Goal: Information Seeking & Learning: Learn about a topic

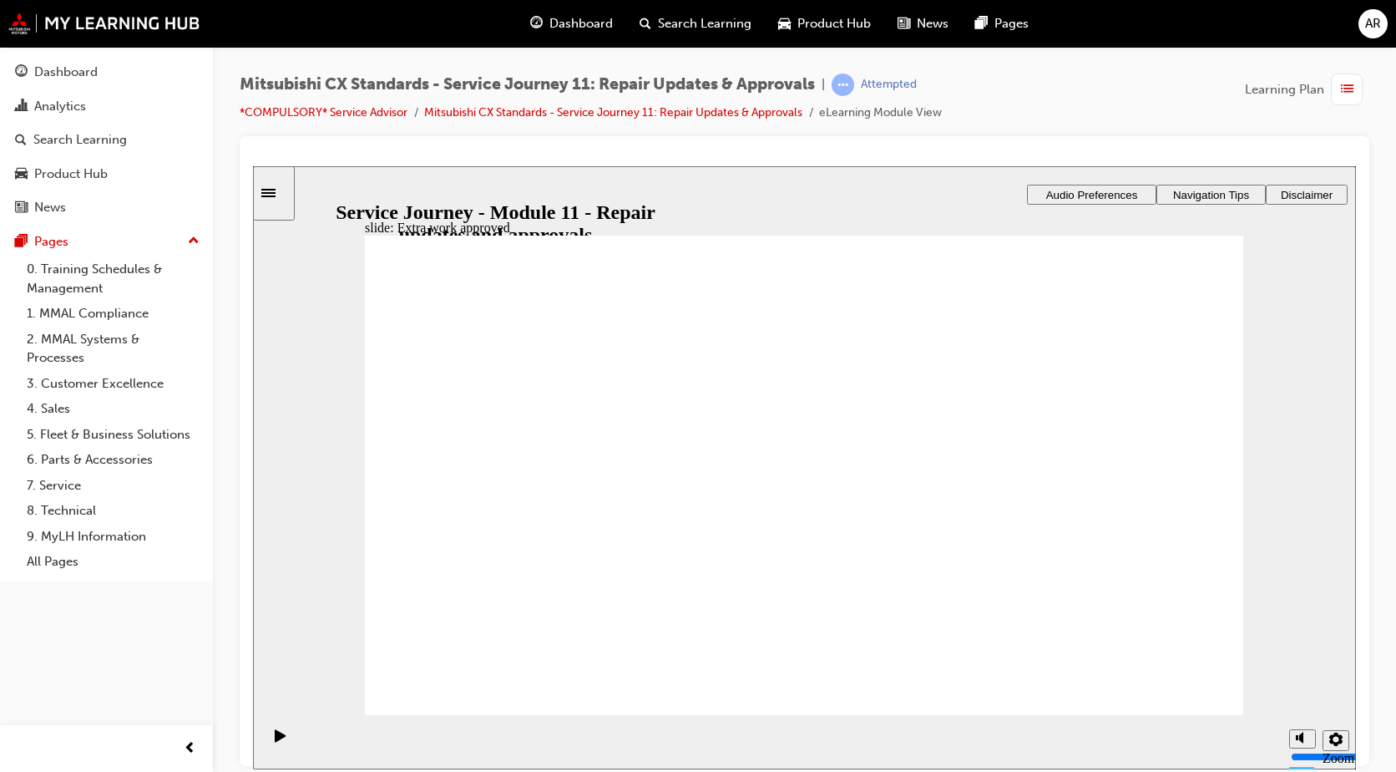
drag, startPoint x: 507, startPoint y: 526, endPoint x: 1094, endPoint y: 430, distance: 594.8
drag, startPoint x: 649, startPoint y: 538, endPoint x: 808, endPoint y: 483, distance: 168.7
drag, startPoint x: 622, startPoint y: 514, endPoint x: 882, endPoint y: 544, distance: 261.4
drag, startPoint x: 656, startPoint y: 529, endPoint x: 803, endPoint y: 530, distance: 147.0
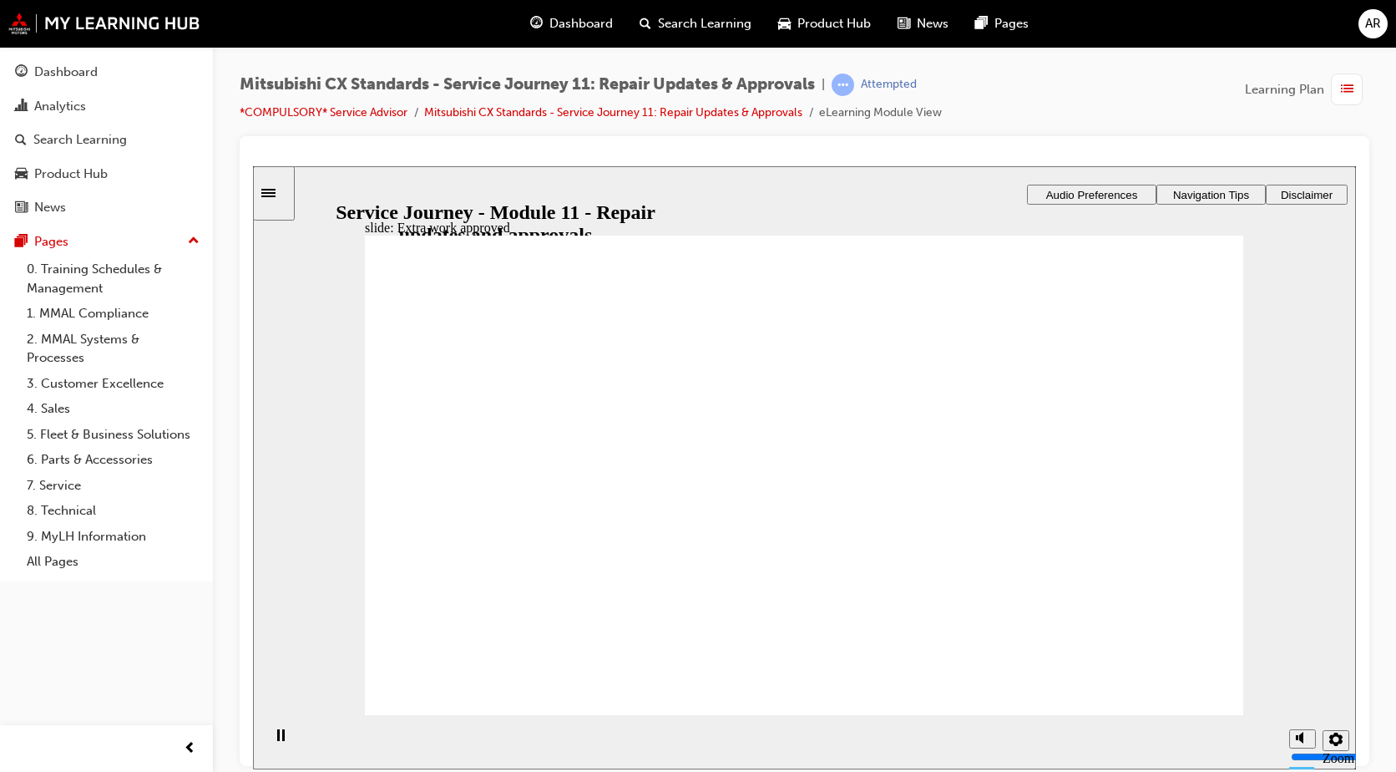
checkbox input "true"
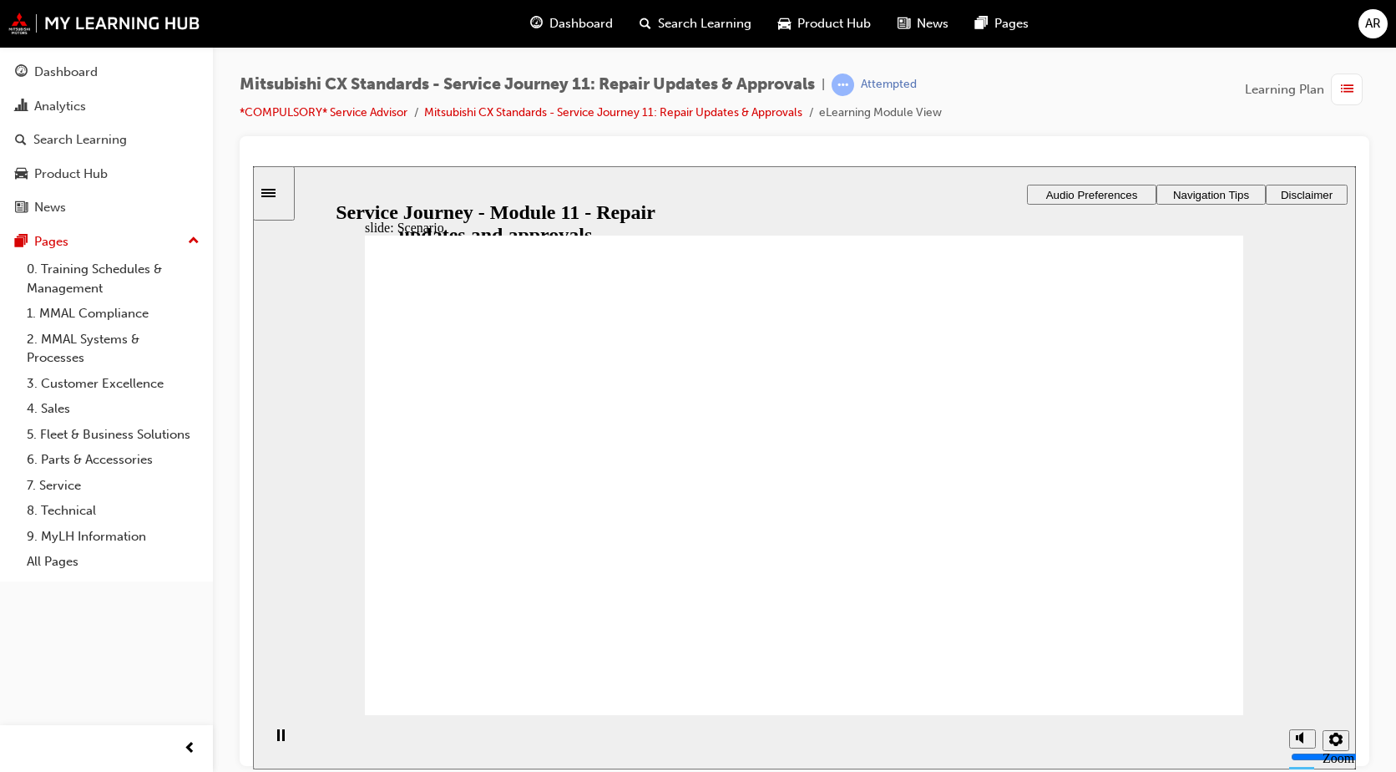
checkbox input "true"
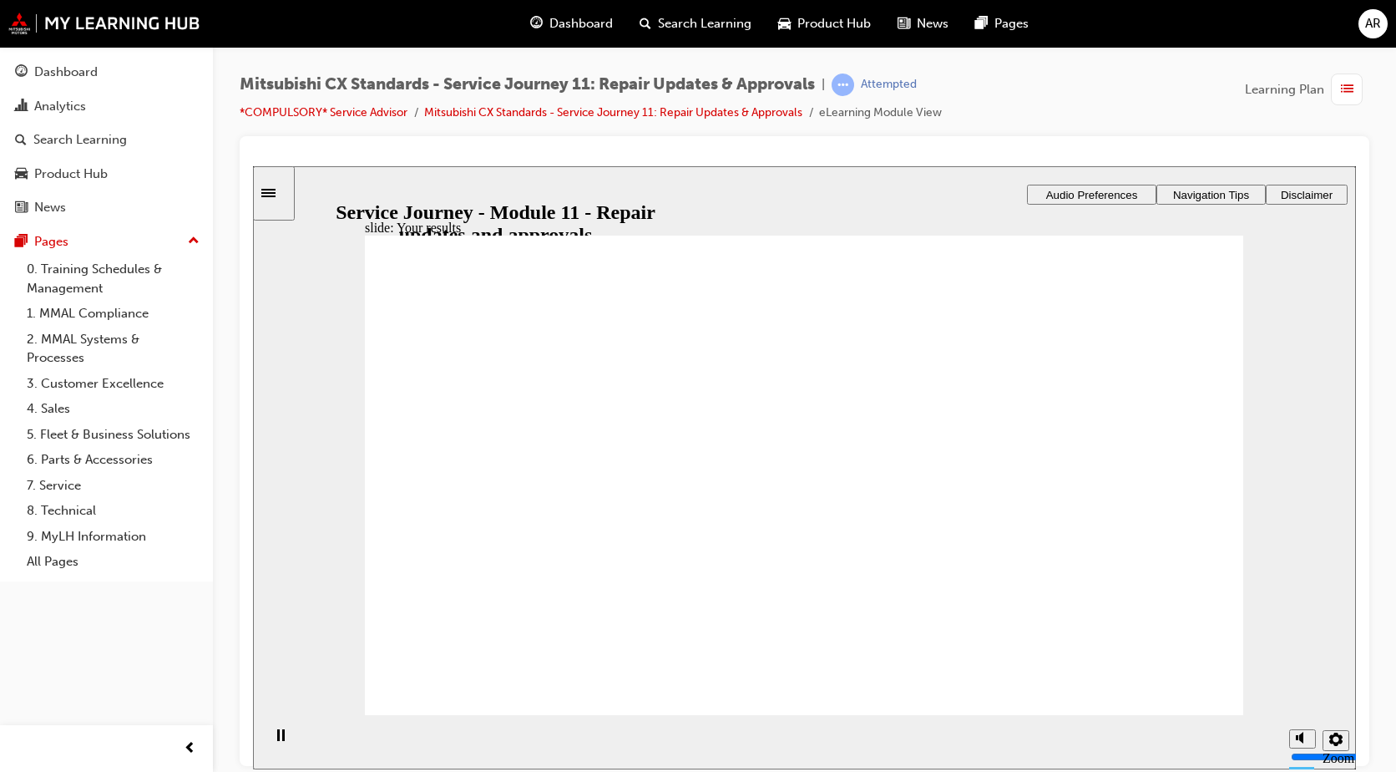
drag, startPoint x: 630, startPoint y: 523, endPoint x: 779, endPoint y: 414, distance: 184.7
drag, startPoint x: 483, startPoint y: 529, endPoint x: 731, endPoint y: 446, distance: 260.9
drag, startPoint x: 627, startPoint y: 527, endPoint x: 751, endPoint y: 501, distance: 127.1
drag, startPoint x: 663, startPoint y: 526, endPoint x: 1120, endPoint y: 487, distance: 458.4
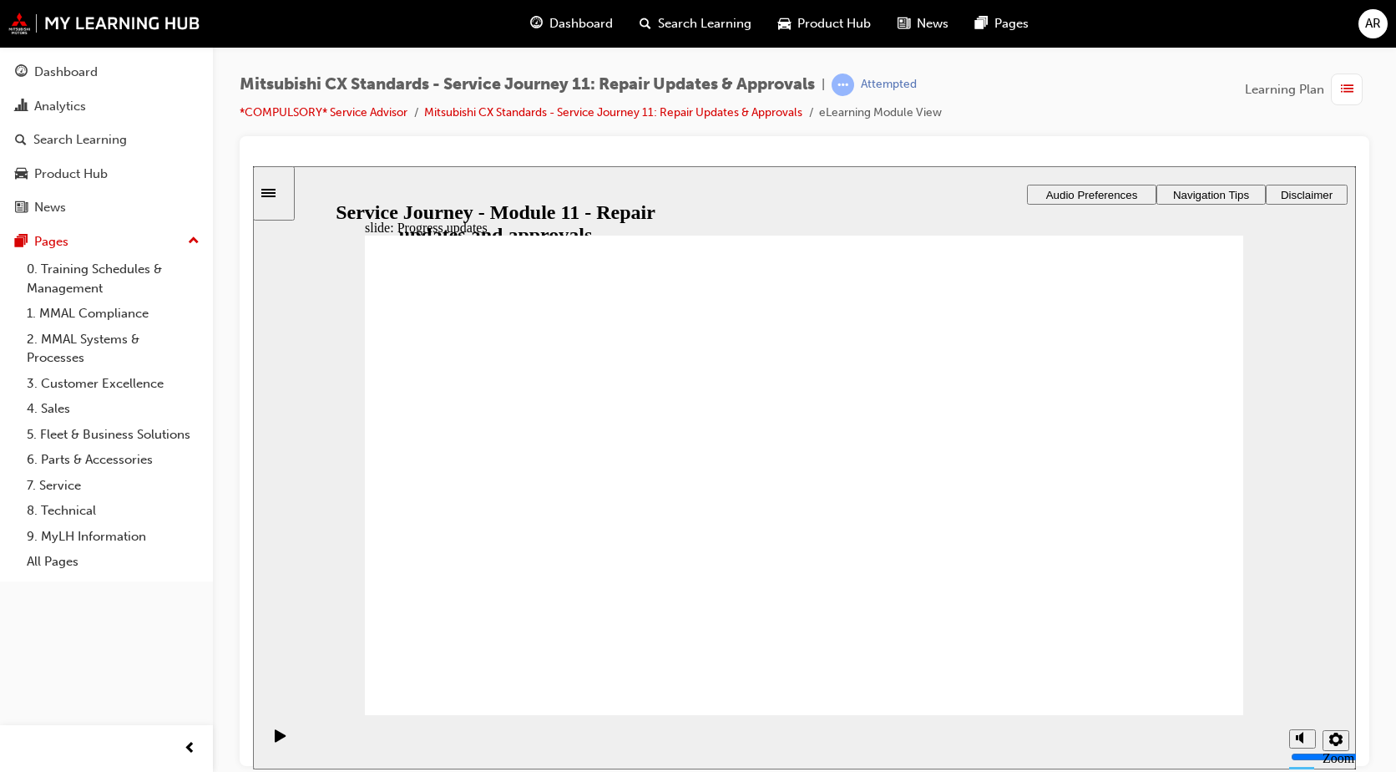
drag, startPoint x: 601, startPoint y: 521, endPoint x: 832, endPoint y: 526, distance: 230.5
drag, startPoint x: 554, startPoint y: 498, endPoint x: 1115, endPoint y: 422, distance: 565.3
drag, startPoint x: 521, startPoint y: 497, endPoint x: 776, endPoint y: 412, distance: 268.5
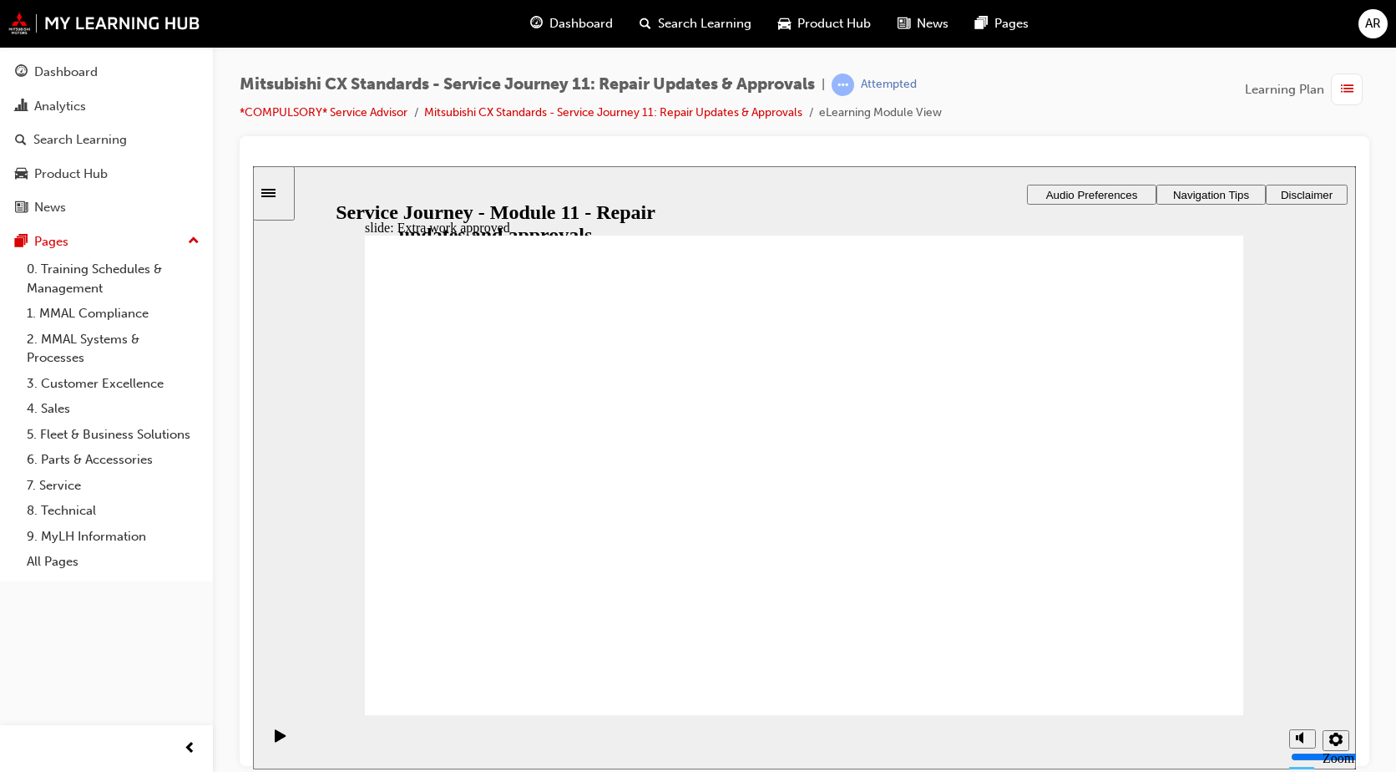
drag, startPoint x: 630, startPoint y: 500, endPoint x: 782, endPoint y: 481, distance: 152.3
drag, startPoint x: 656, startPoint y: 488, endPoint x: 1172, endPoint y: 468, distance: 516.4
drag, startPoint x: 1194, startPoint y: 673, endPoint x: 1170, endPoint y: 675, distance: 24.3
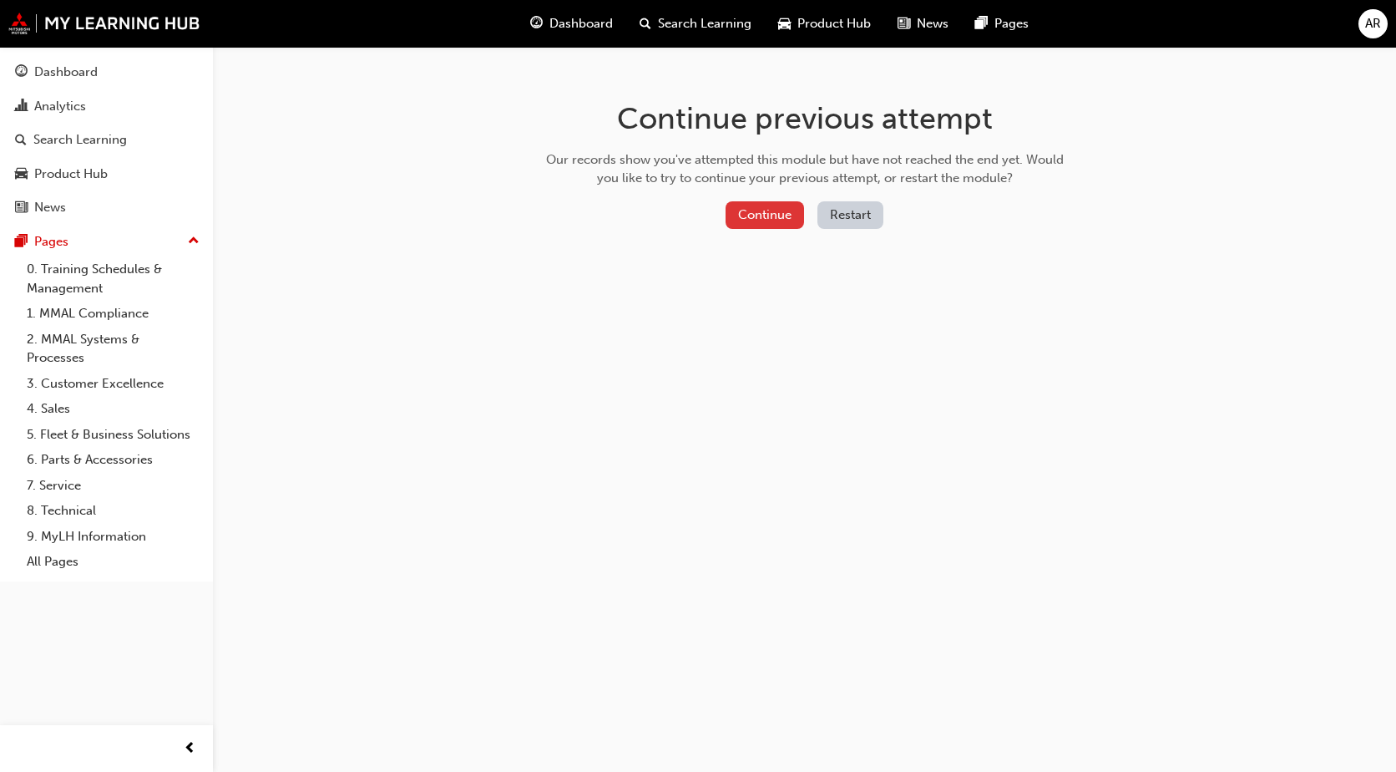
click at [777, 203] on button "Continue" at bounding box center [765, 215] width 78 height 28
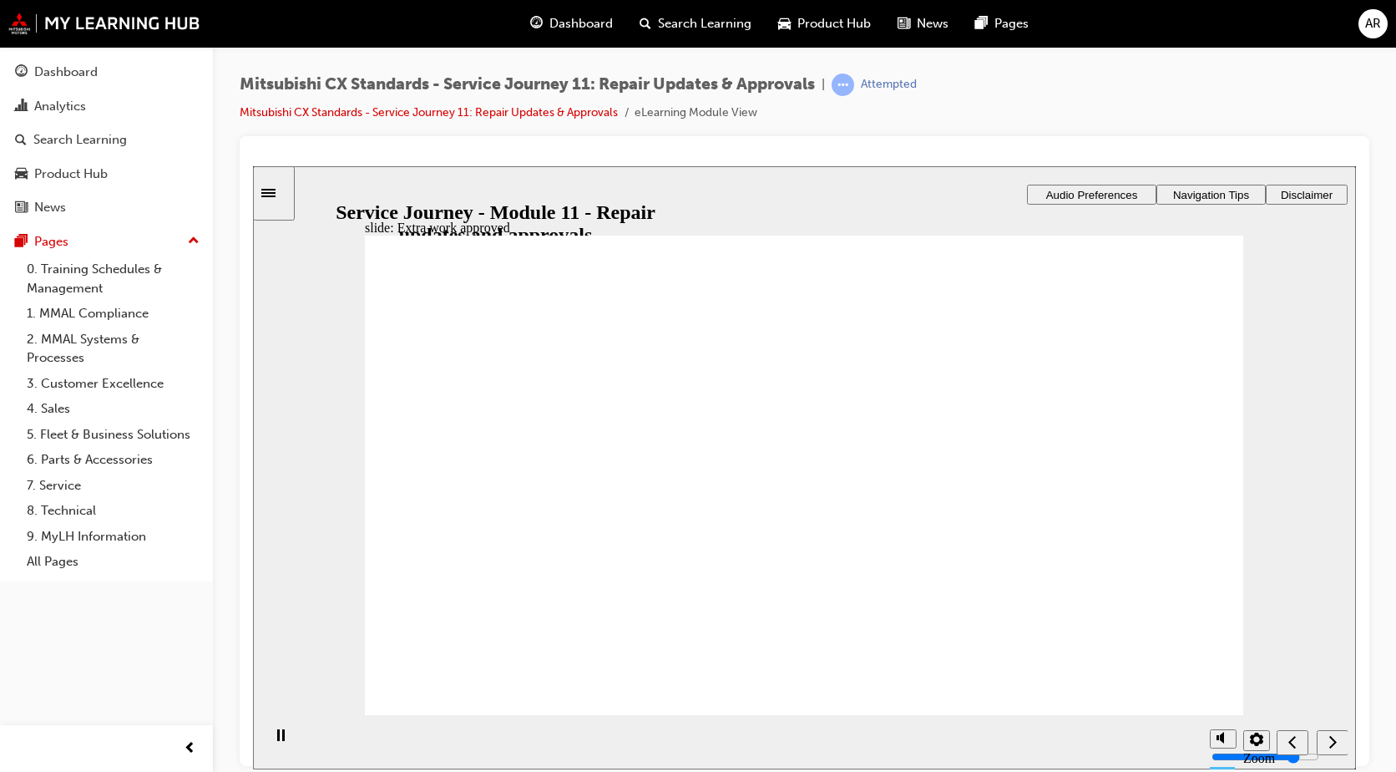
checkbox input "true"
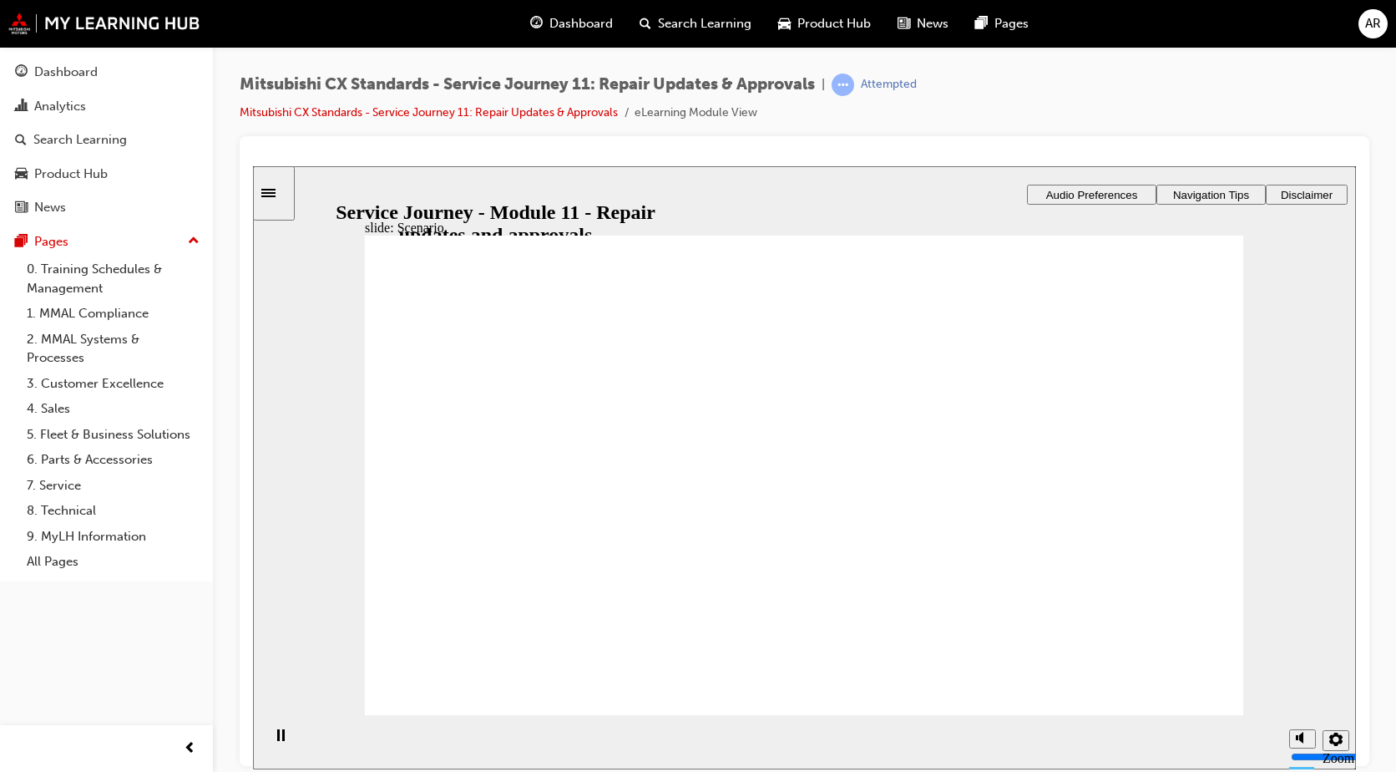
checkbox input "true"
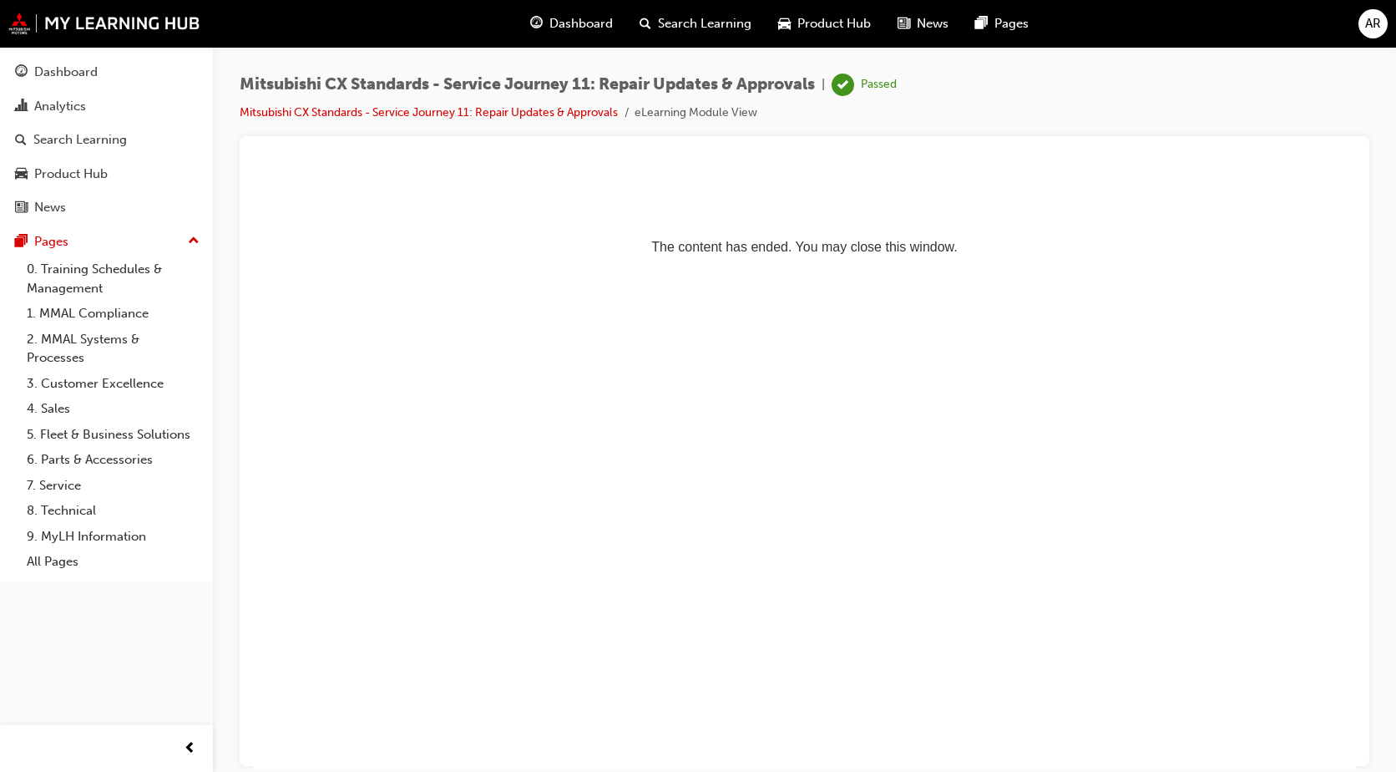
click at [567, 33] on span "Dashboard" at bounding box center [580, 23] width 63 height 19
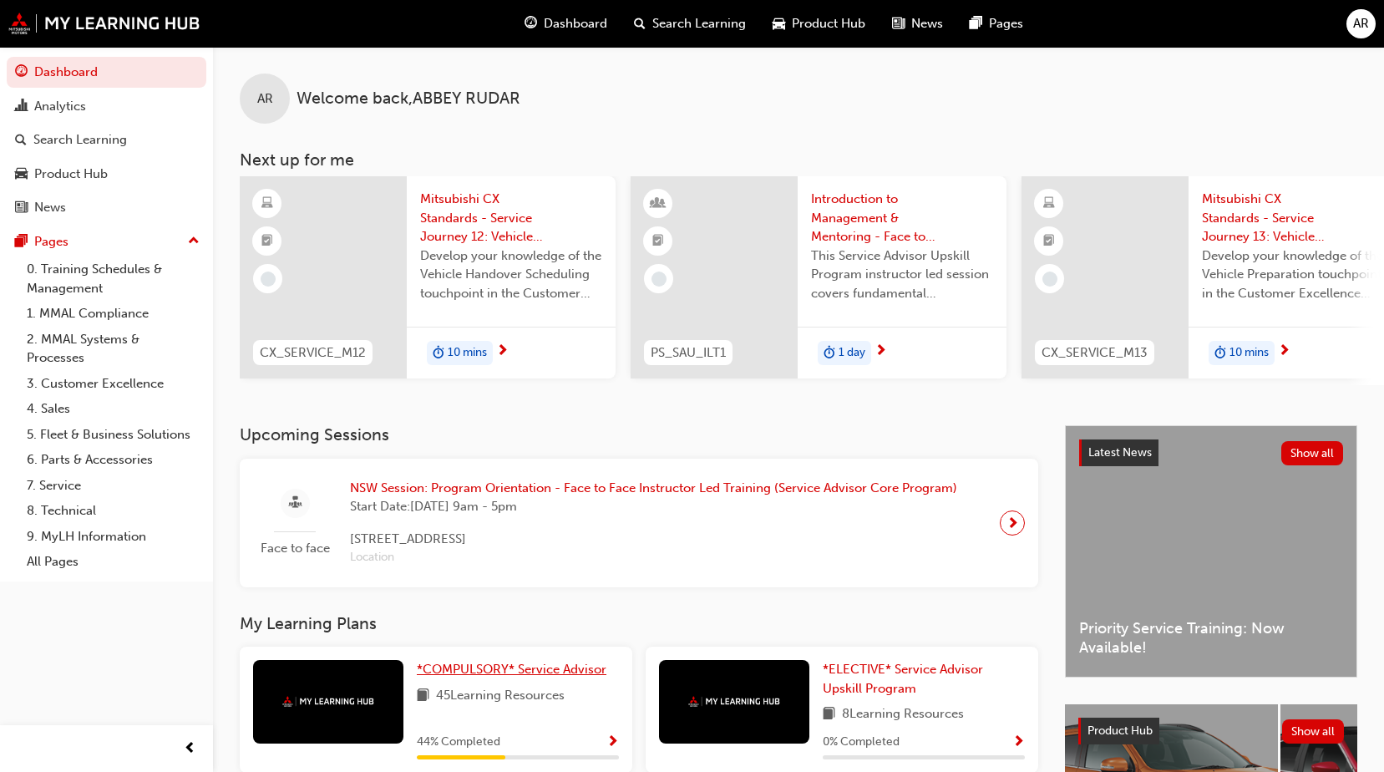
click at [567, 667] on link "*COMPULSORY* Service Advisor" at bounding box center [515, 669] width 196 height 19
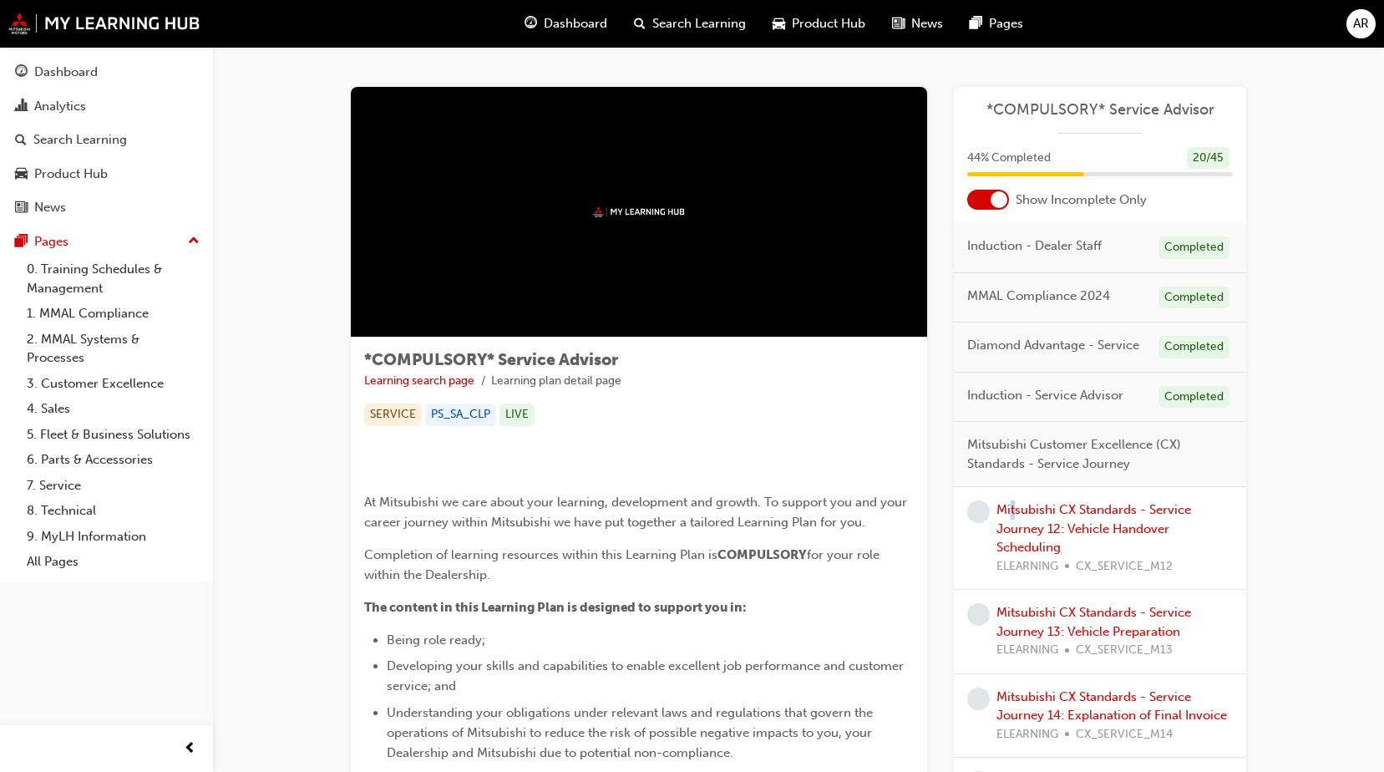
click at [1013, 517] on div "Mitsubishi CX Standards - Service Journey 12: Vehicle Handover Scheduling ELEAR…" at bounding box center [1114, 537] width 236 height 75
drag, startPoint x: 1013, startPoint y: 517, endPoint x: 1031, endPoint y: 527, distance: 20.9
click at [1031, 527] on link "Mitsubishi CX Standards - Service Journey 12: Vehicle Handover Scheduling" at bounding box center [1093, 528] width 195 height 53
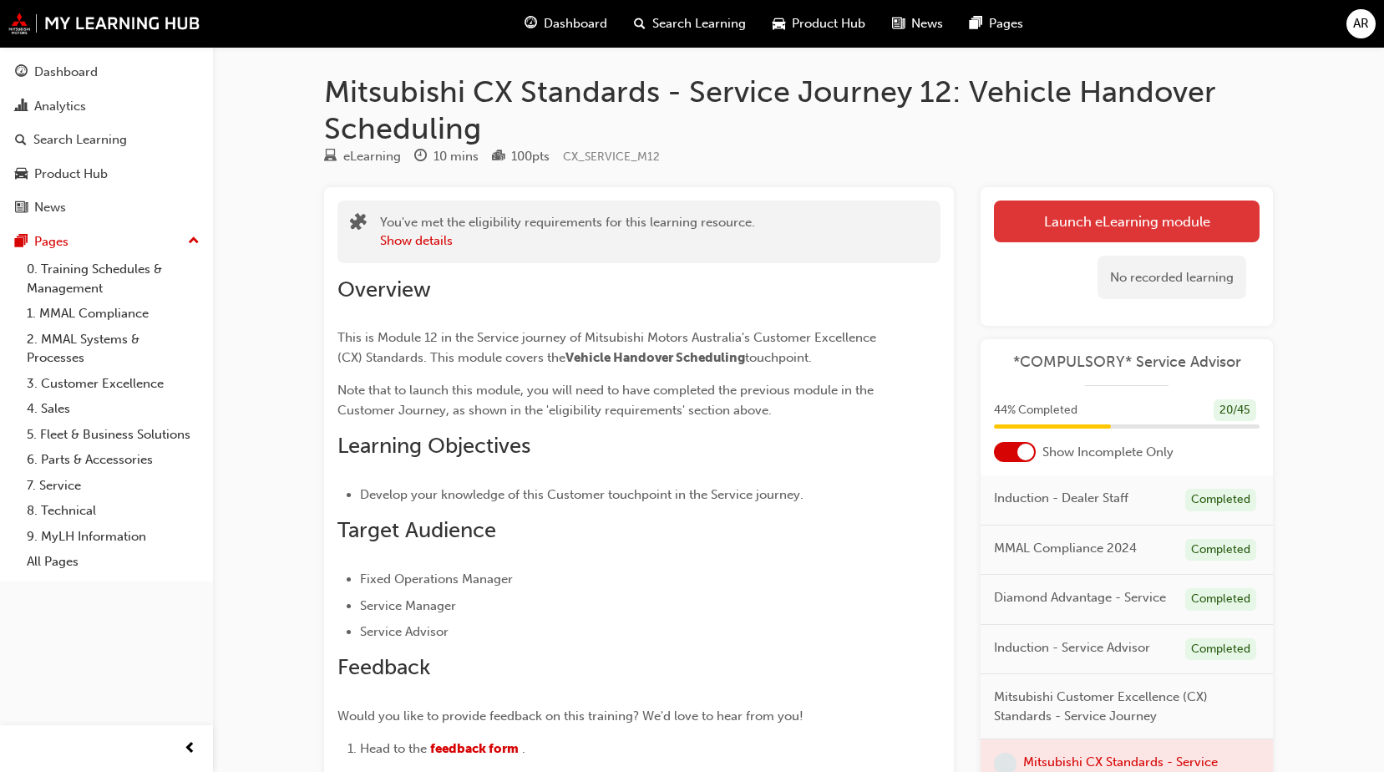
click at [1060, 223] on link "Launch eLearning module" at bounding box center [1127, 221] width 266 height 42
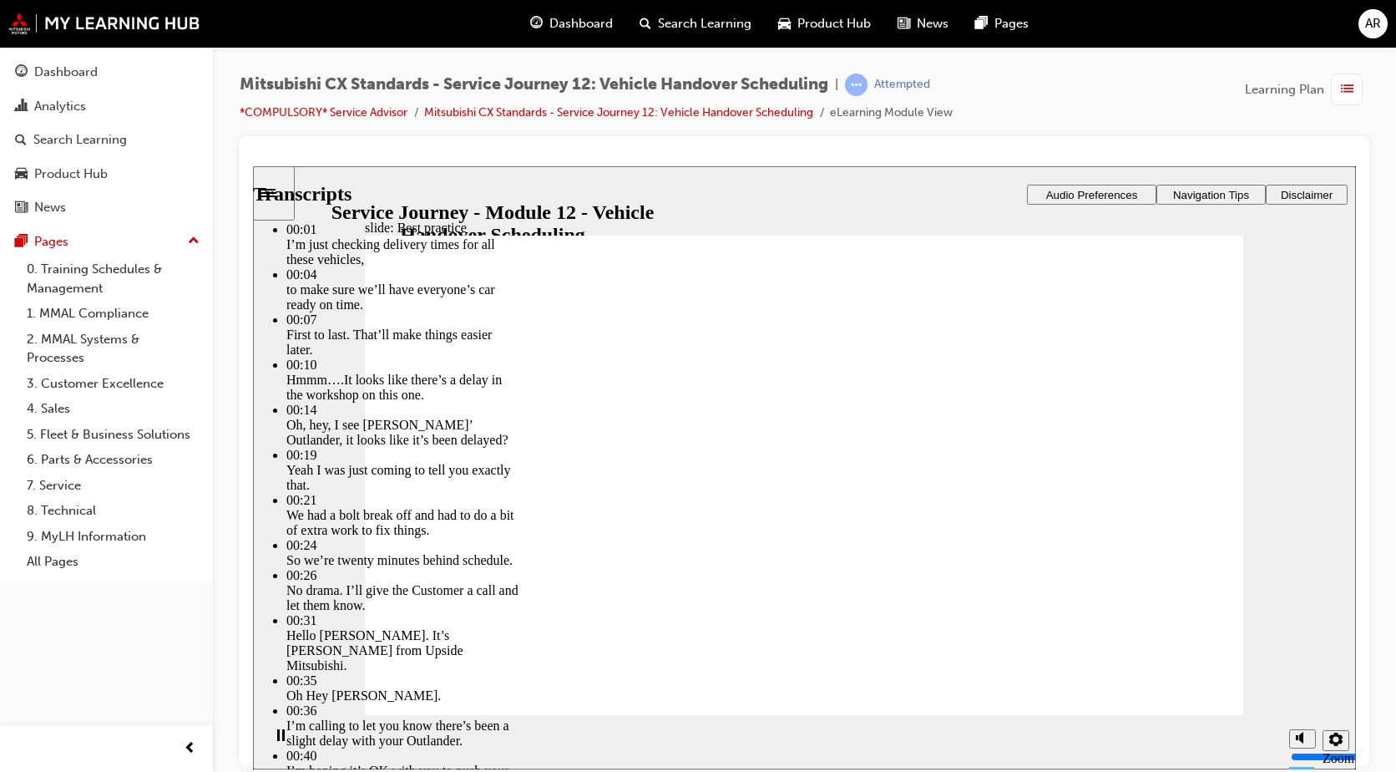
type input "116"
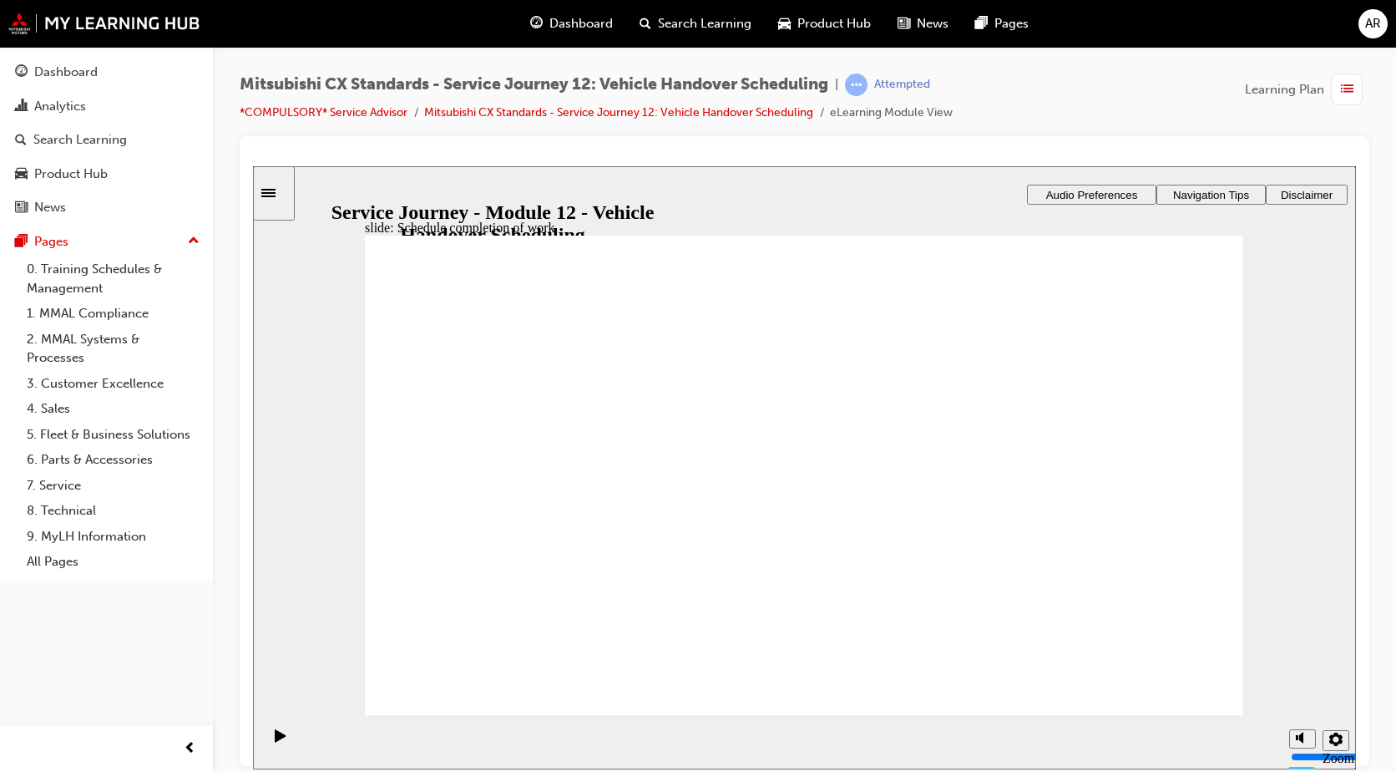
drag, startPoint x: 542, startPoint y: 503, endPoint x: 831, endPoint y: 472, distance: 290.5
drag, startPoint x: 450, startPoint y: 500, endPoint x: 949, endPoint y: 471, distance: 499.3
drag, startPoint x: 534, startPoint y: 483, endPoint x: 757, endPoint y: 499, distance: 224.4
drag, startPoint x: 554, startPoint y: 513, endPoint x: 816, endPoint y: 607, distance: 278.6
drag, startPoint x: 799, startPoint y: 570, endPoint x: 1082, endPoint y: 533, distance: 285.5
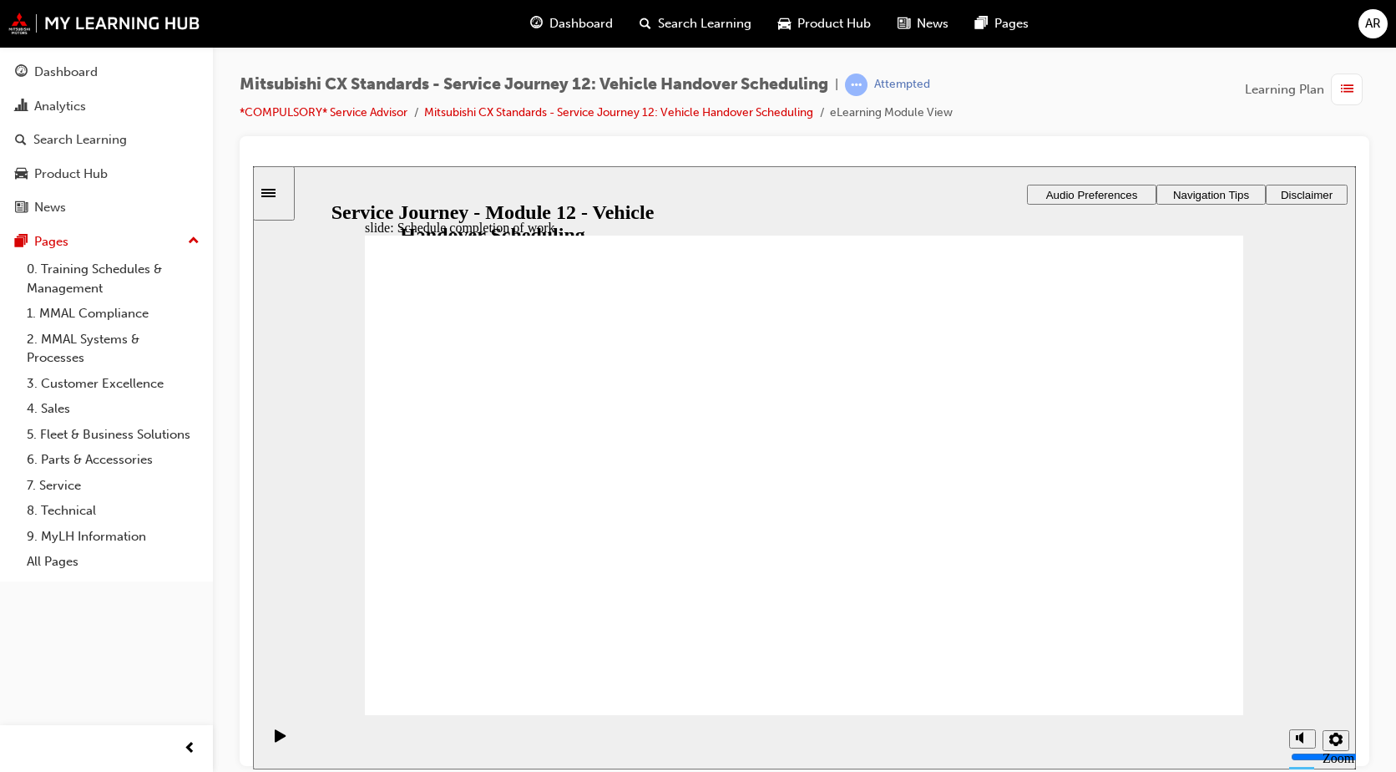
drag, startPoint x: 468, startPoint y: 510, endPoint x: 1109, endPoint y: 487, distance: 641.7
drag, startPoint x: 519, startPoint y: 496, endPoint x: 747, endPoint y: 490, distance: 228.0
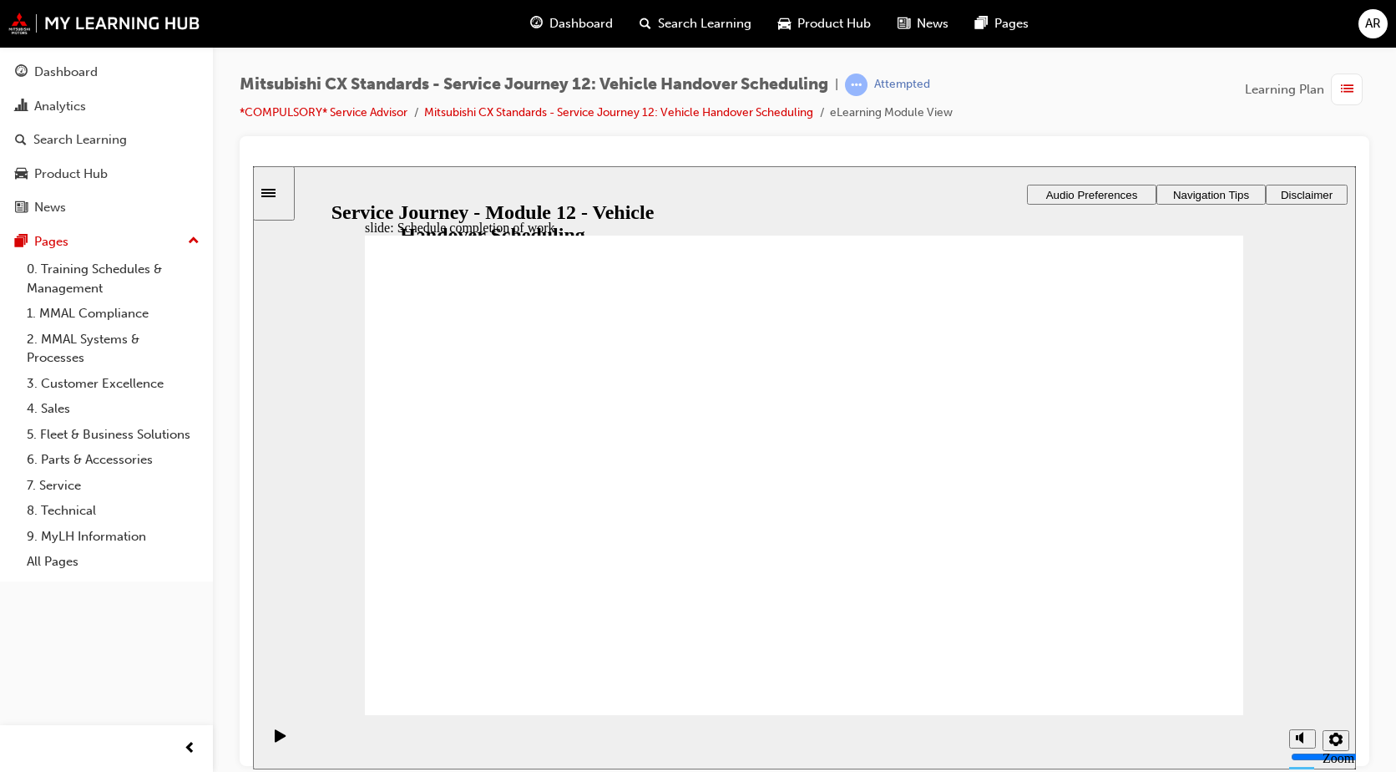
drag, startPoint x: 571, startPoint y: 507, endPoint x: 1182, endPoint y: 539, distance: 612.1
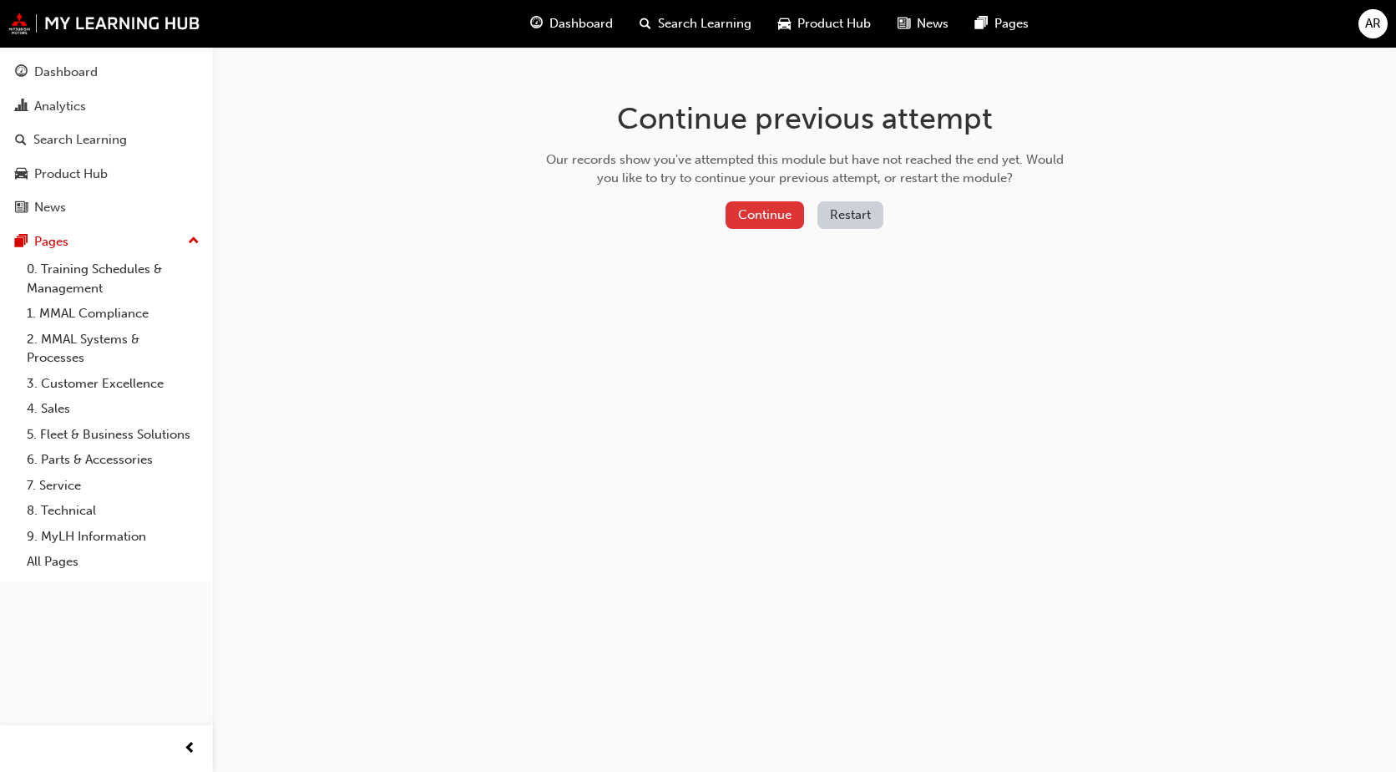
click at [739, 223] on button "Continue" at bounding box center [765, 215] width 78 height 28
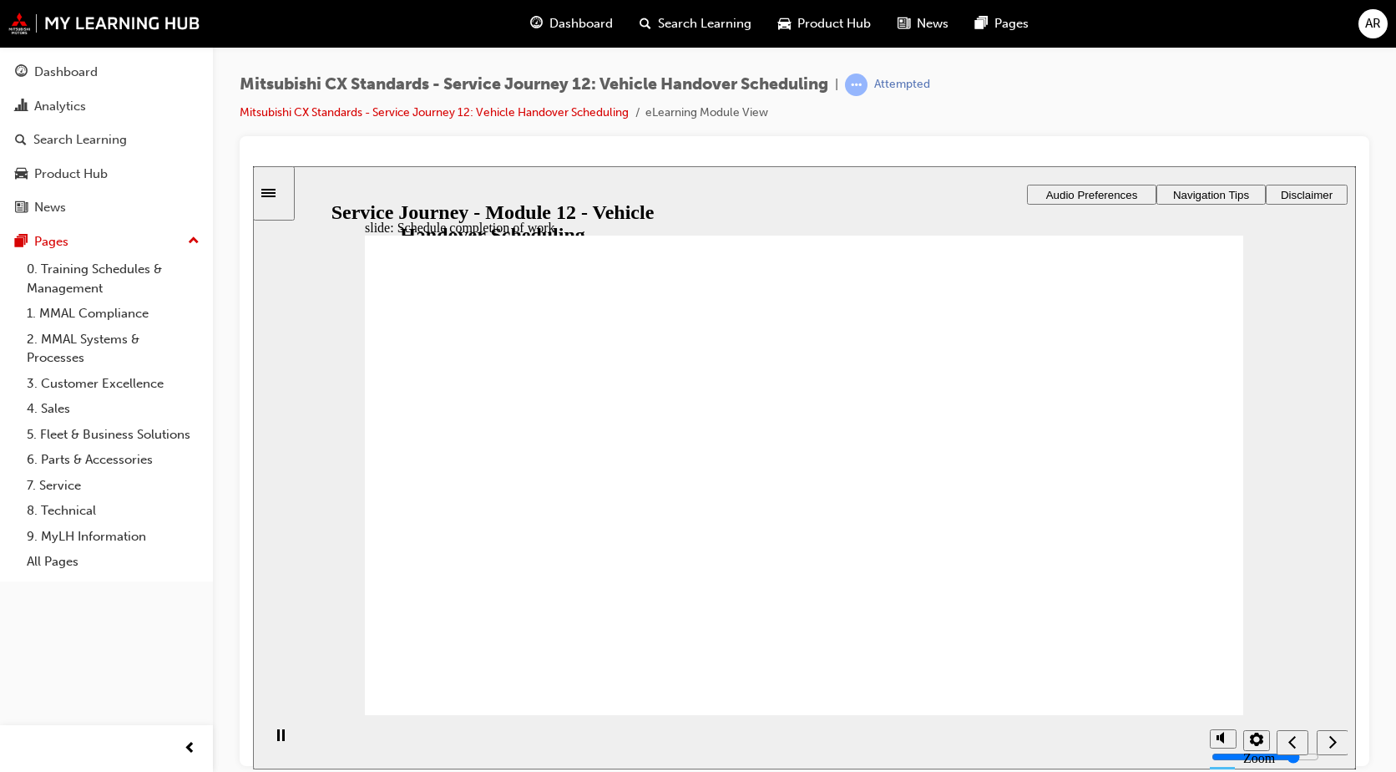
checkbox input "true"
drag, startPoint x: 442, startPoint y: 478, endPoint x: 459, endPoint y: 476, distance: 17.7
checkbox input "true"
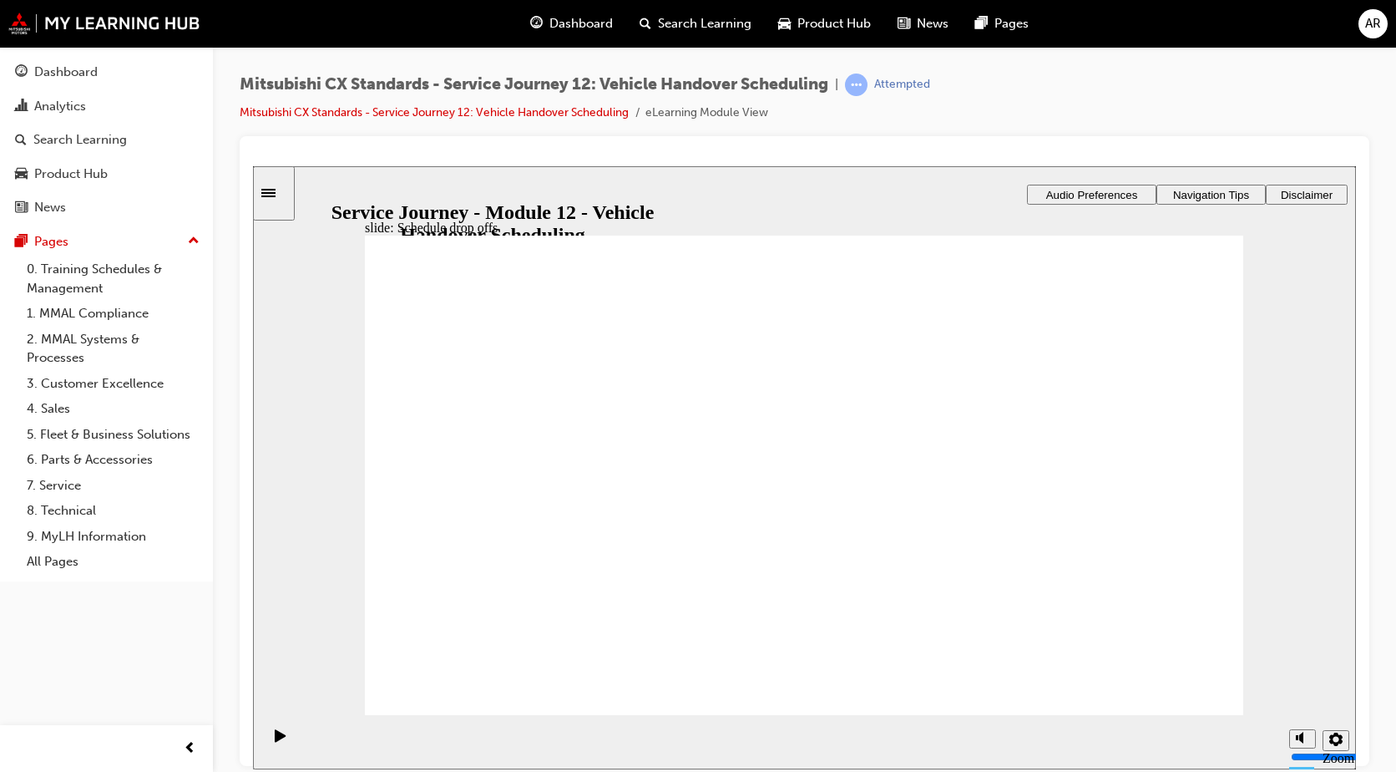
checkbox input "true"
drag, startPoint x: 591, startPoint y: 529, endPoint x: 588, endPoint y: 455, distance: 73.6
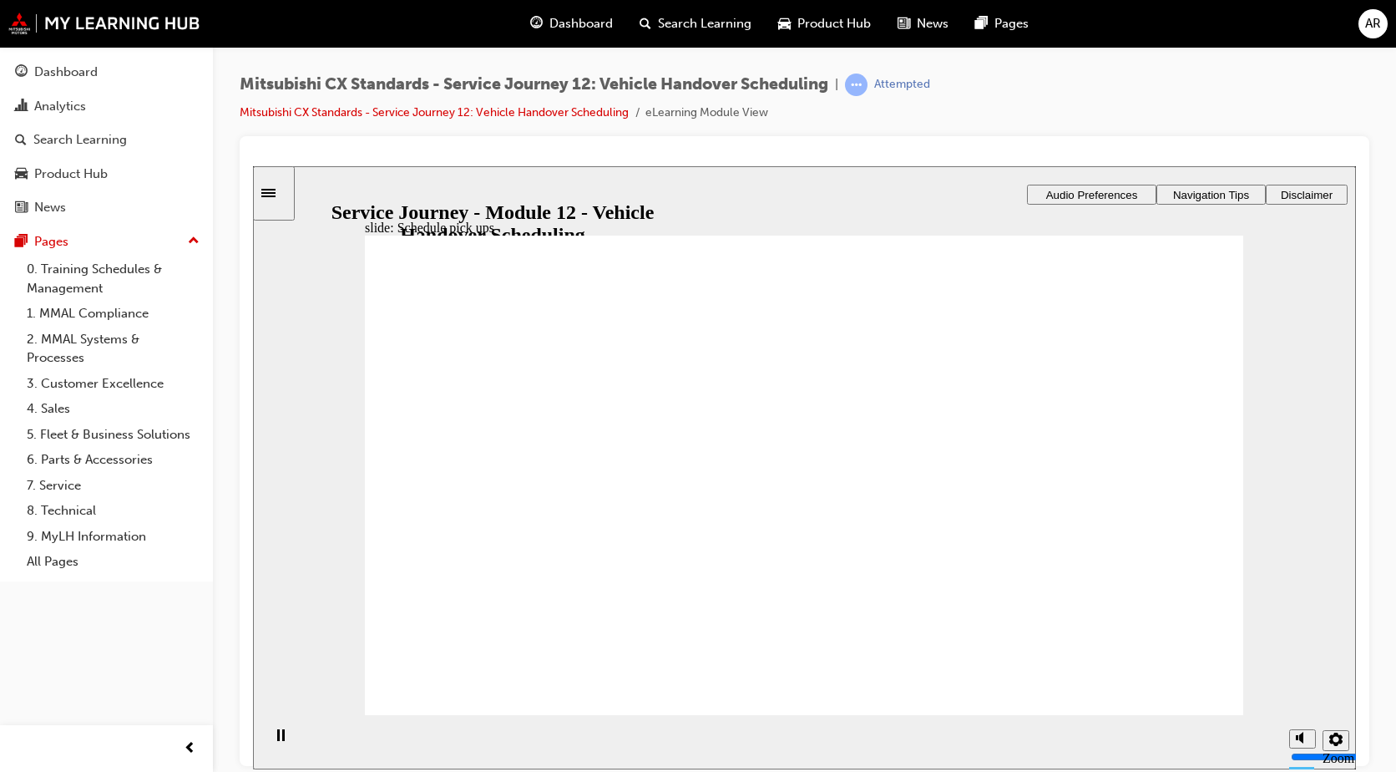
checkbox input "true"
drag, startPoint x: 755, startPoint y: 582, endPoint x: 779, endPoint y: 584, distance: 24.3
checkbox input "true"
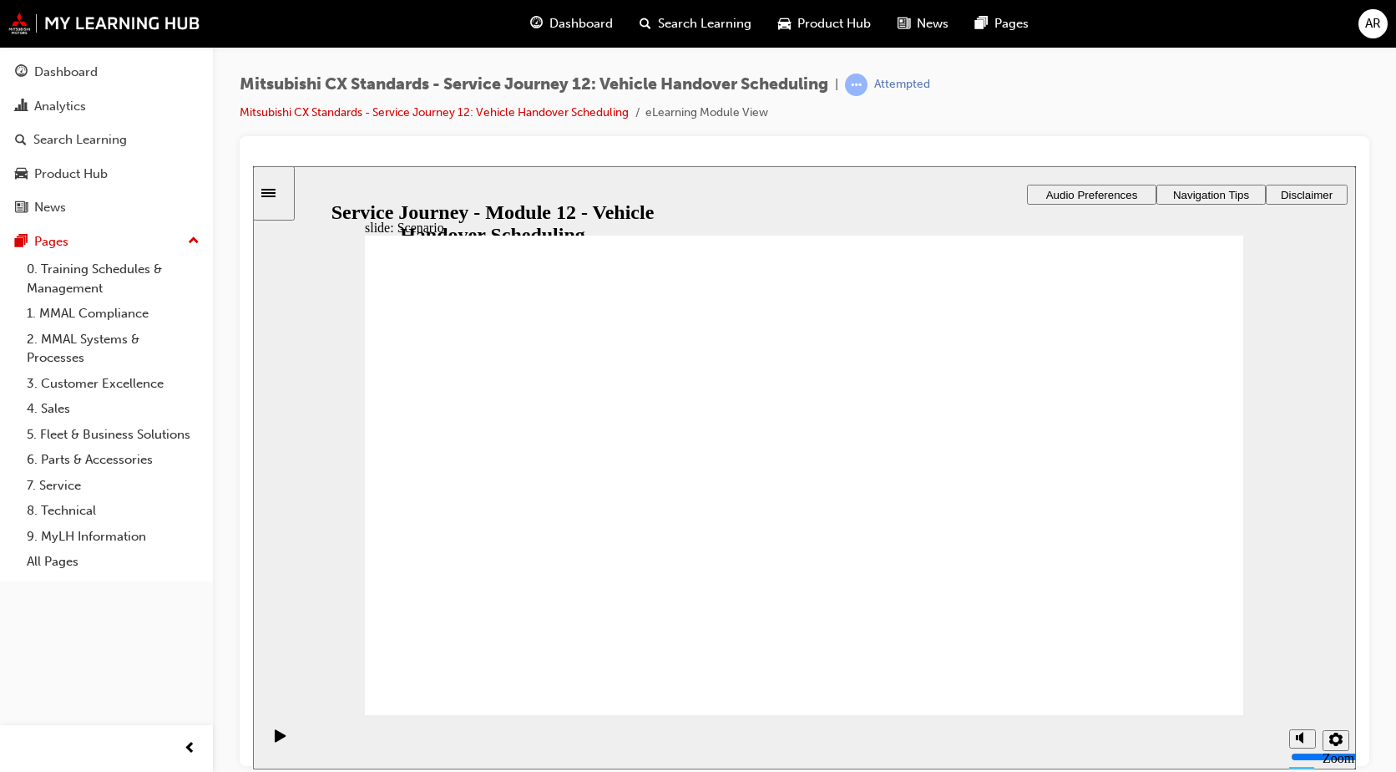
drag, startPoint x: 764, startPoint y: 501, endPoint x: 813, endPoint y: 460, distance: 64.0
checkbox input "true"
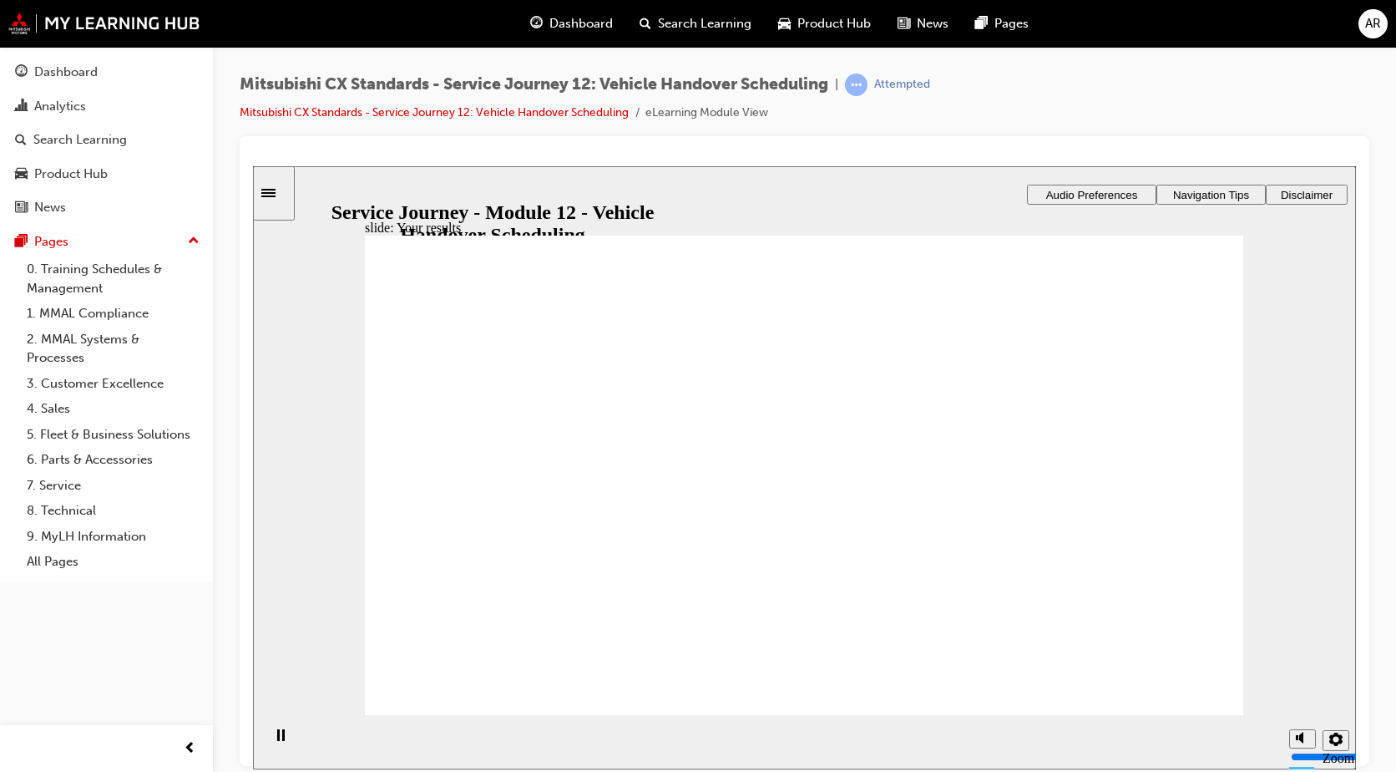
drag, startPoint x: 563, startPoint y: 487, endPoint x: 848, endPoint y: 410, distance: 295.7
drag, startPoint x: 568, startPoint y: 509, endPoint x: 691, endPoint y: 487, distance: 124.8
drag, startPoint x: 599, startPoint y: 488, endPoint x: 1000, endPoint y: 513, distance: 402.3
drag, startPoint x: 636, startPoint y: 514, endPoint x: 1259, endPoint y: 485, distance: 623.5
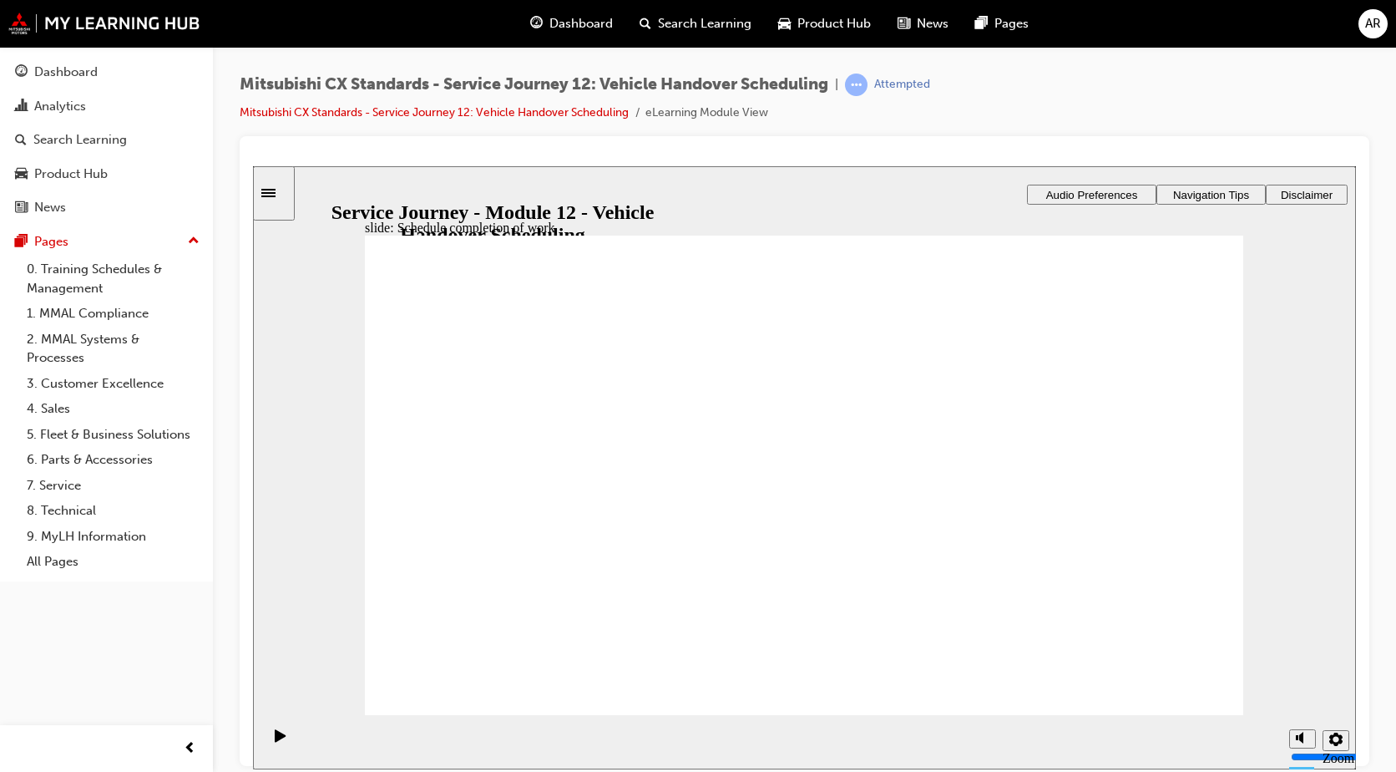
drag, startPoint x: 650, startPoint y: 509, endPoint x: 817, endPoint y: 483, distance: 169.1
drag, startPoint x: 549, startPoint y: 486, endPoint x: 1202, endPoint y: 508, distance: 653.3
drag, startPoint x: 552, startPoint y: 478, endPoint x: 1085, endPoint y: 554, distance: 538.9
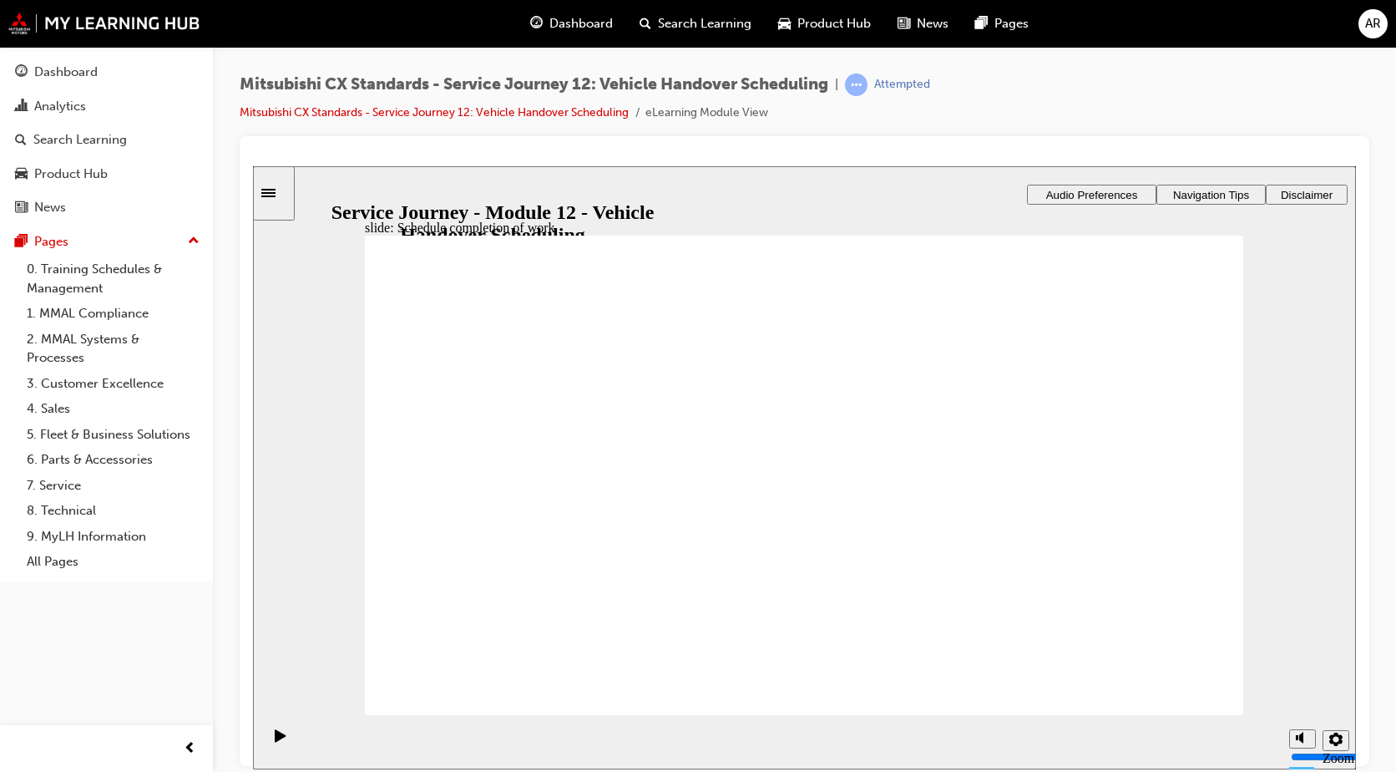
checkbox input "true"
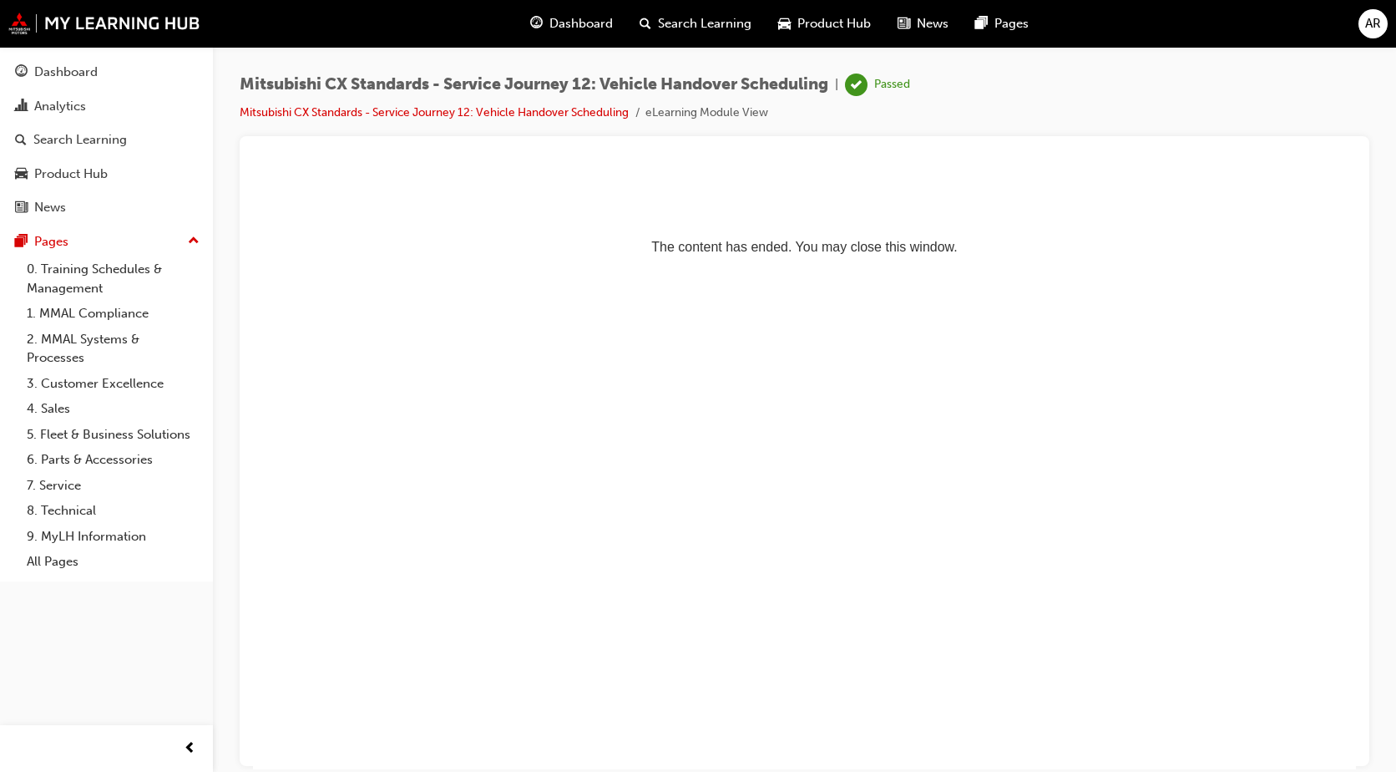
click at [598, 23] on span "Dashboard" at bounding box center [580, 23] width 63 height 19
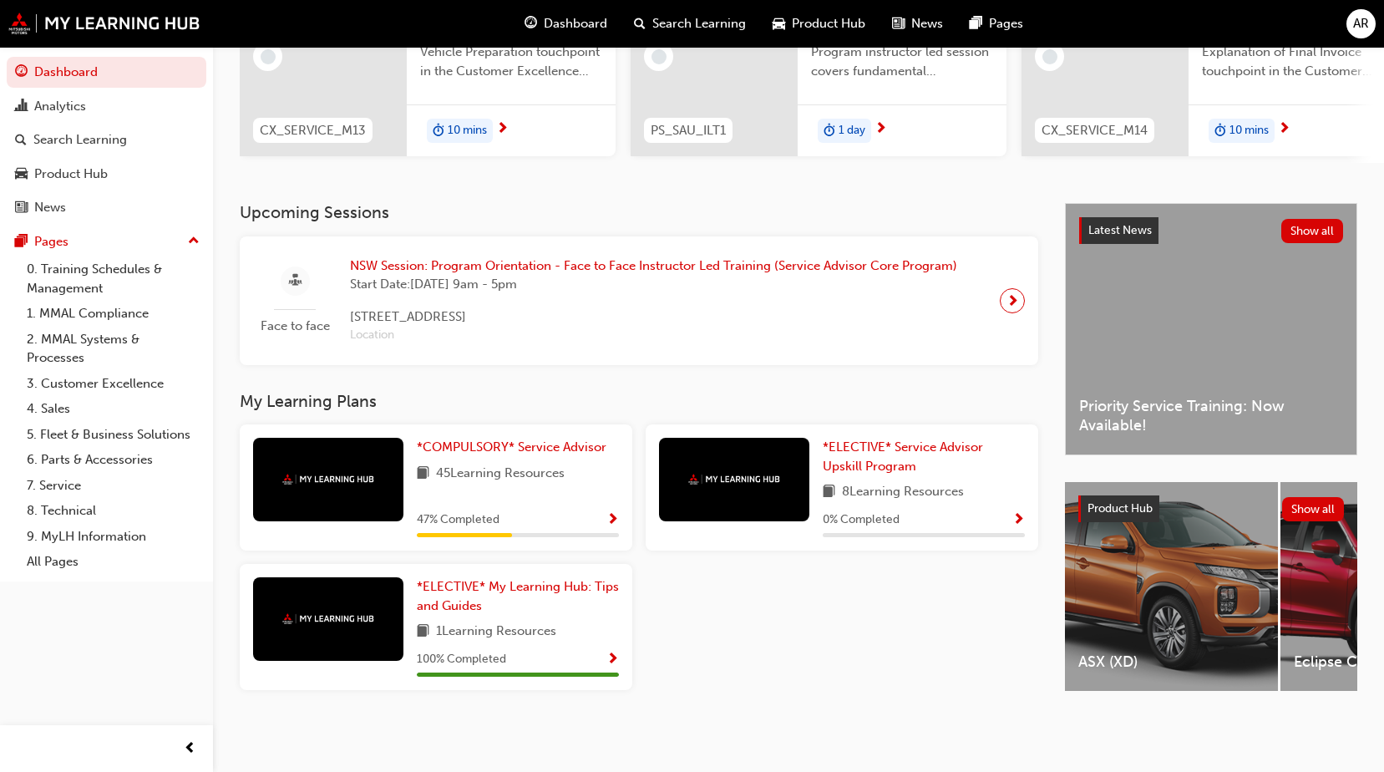
scroll to position [229, 0]
click at [581, 435] on div "*COMPULSORY* Service Advisor 45 Learning Resources 47 % Completed" at bounding box center [436, 487] width 392 height 126
click at [579, 436] on div "*COMPULSORY* Service Advisor 45 Learning Resources 47 % Completed" at bounding box center [436, 487] width 392 height 126
click at [576, 442] on span "*COMPULSORY* Service Advisor" at bounding box center [512, 446] width 190 height 15
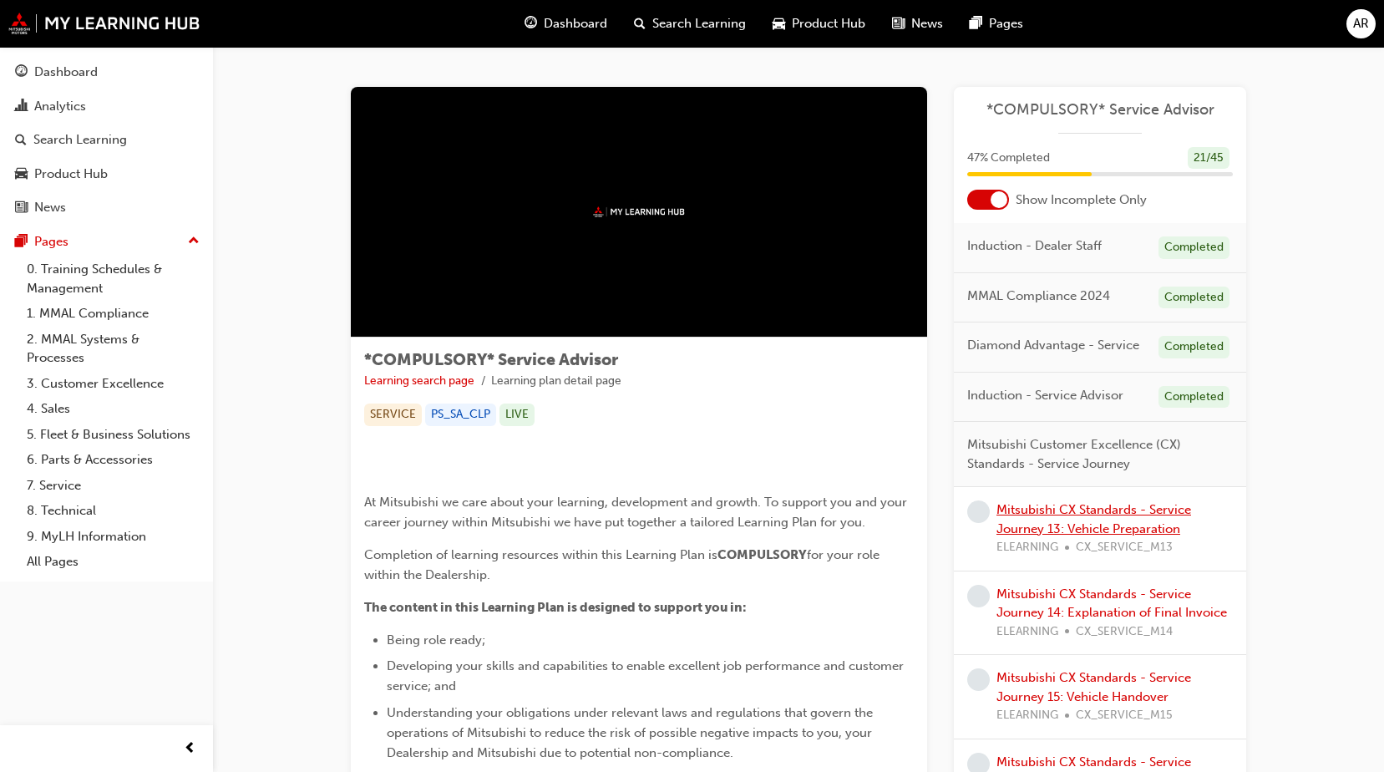
click at [1101, 503] on link "Mitsubishi CX Standards - Service Journey 13: Vehicle Preparation" at bounding box center [1093, 519] width 195 height 34
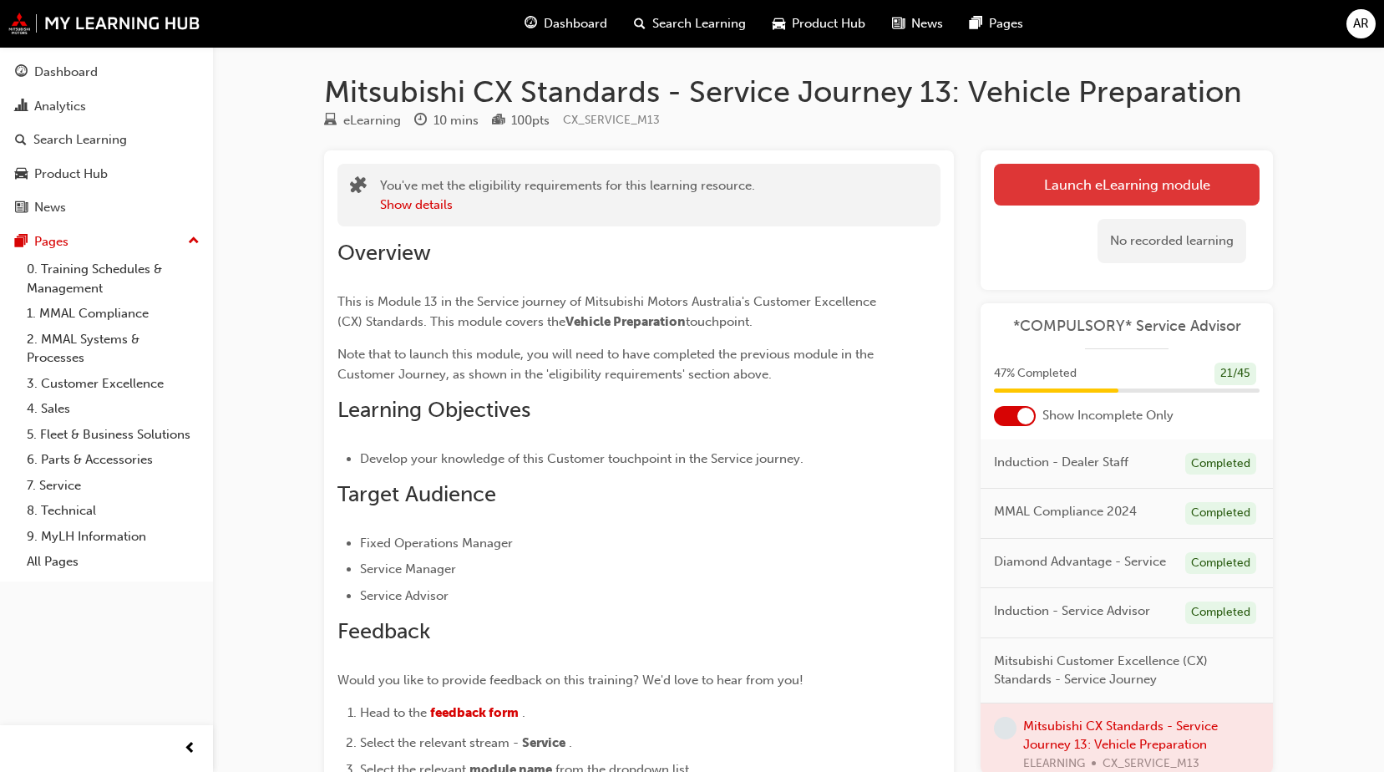
click at [1222, 200] on link "Launch eLearning module" at bounding box center [1127, 185] width 266 height 42
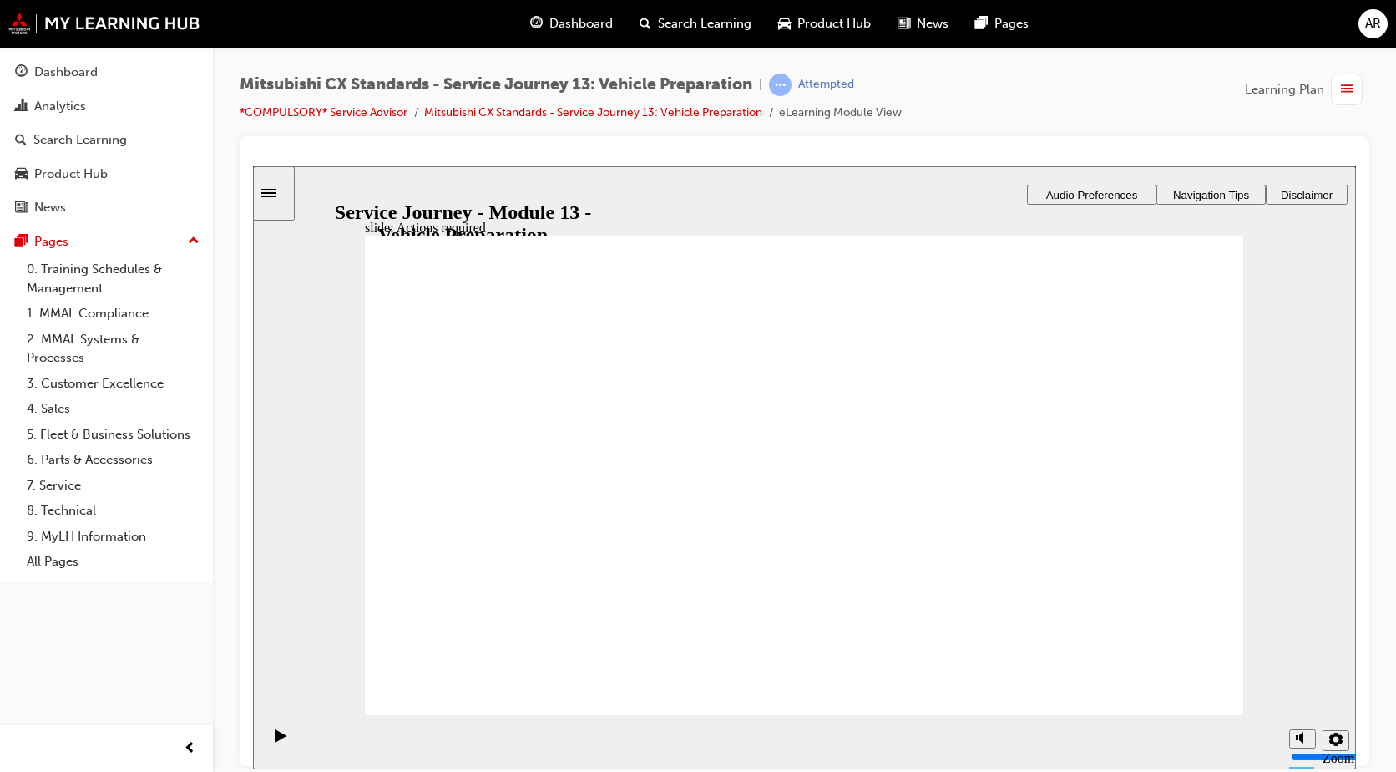
drag, startPoint x: 1139, startPoint y: 687, endPoint x: 1156, endPoint y: 675, distance: 20.4
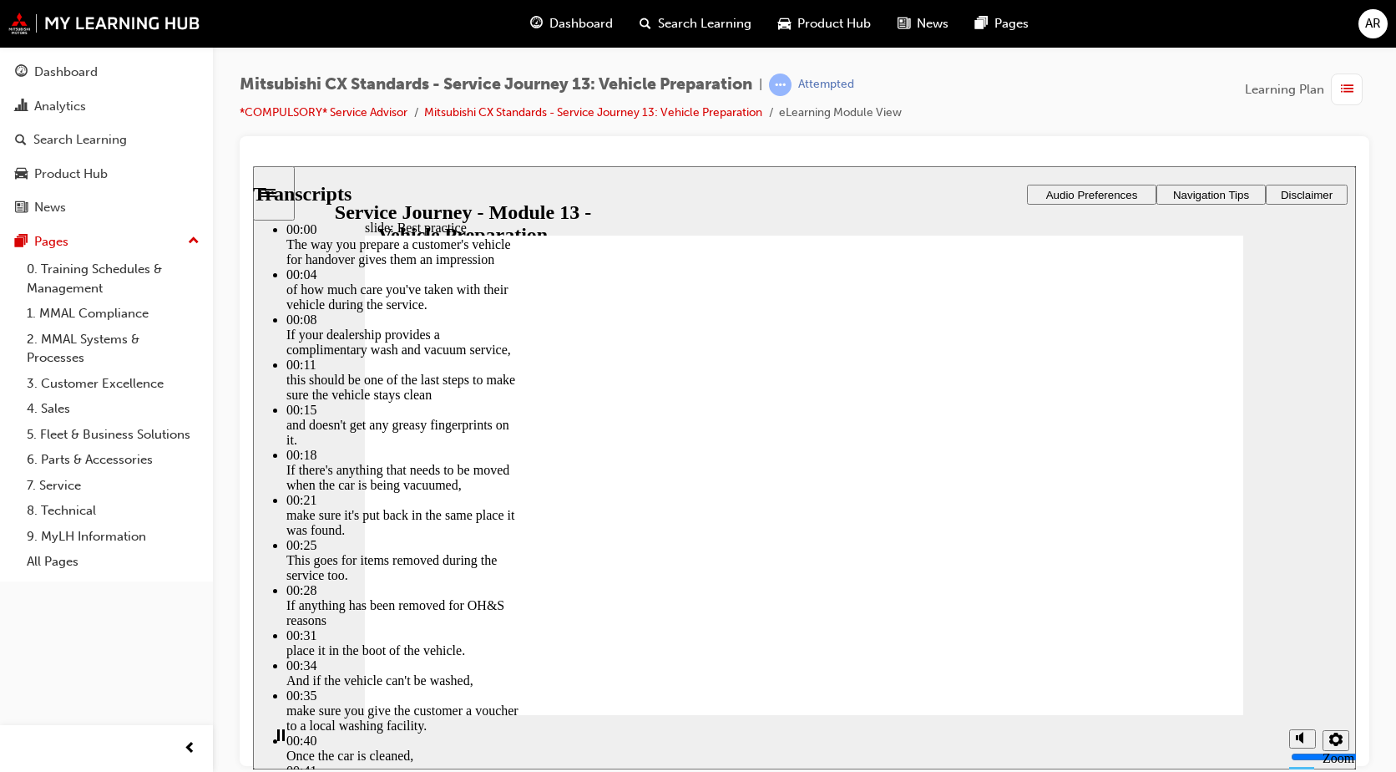
type input "136"
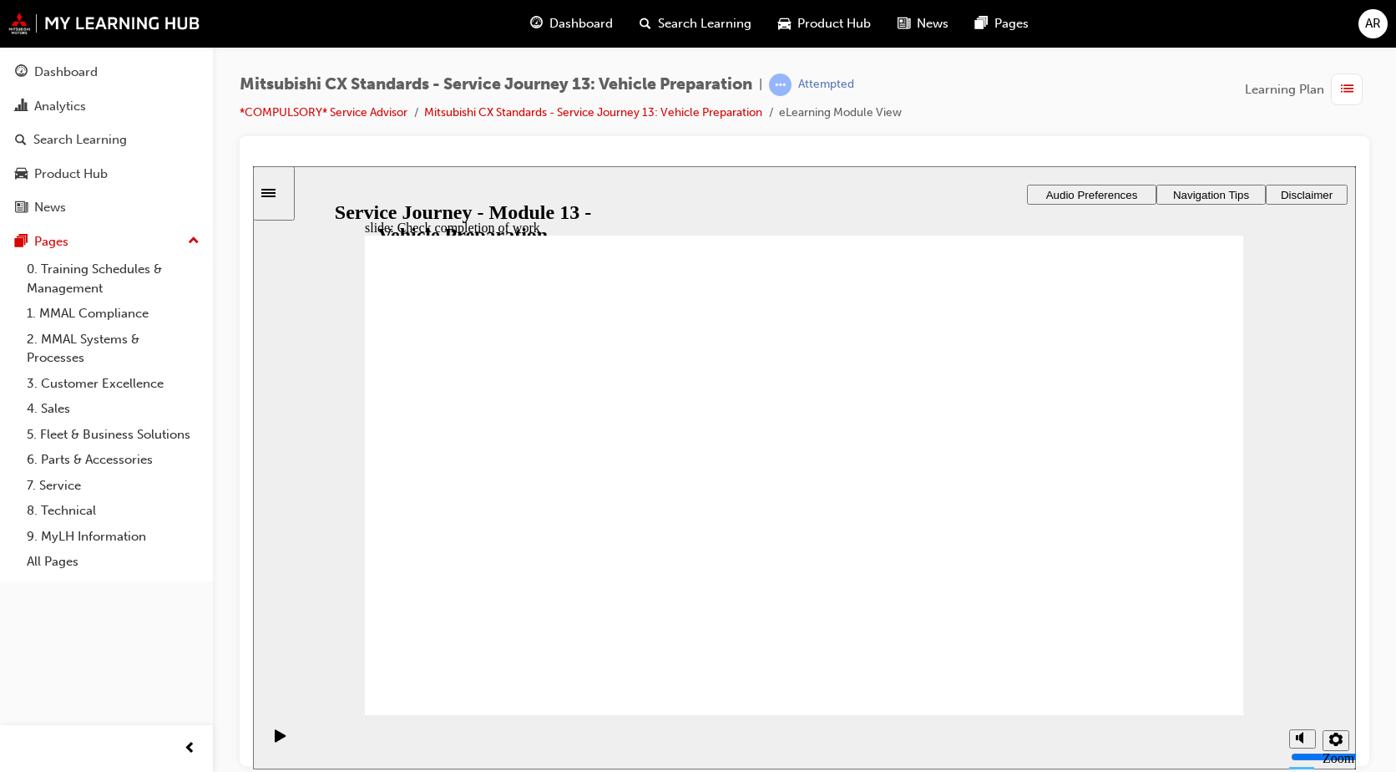
drag, startPoint x: 532, startPoint y: 547, endPoint x: 863, endPoint y: 497, distance: 335.2
drag, startPoint x: 863, startPoint y: 496, endPoint x: 1068, endPoint y: 413, distance: 220.6
drag, startPoint x: 601, startPoint y: 498, endPoint x: 773, endPoint y: 453, distance: 177.6
drag, startPoint x: 645, startPoint y: 492, endPoint x: 790, endPoint y: 508, distance: 145.4
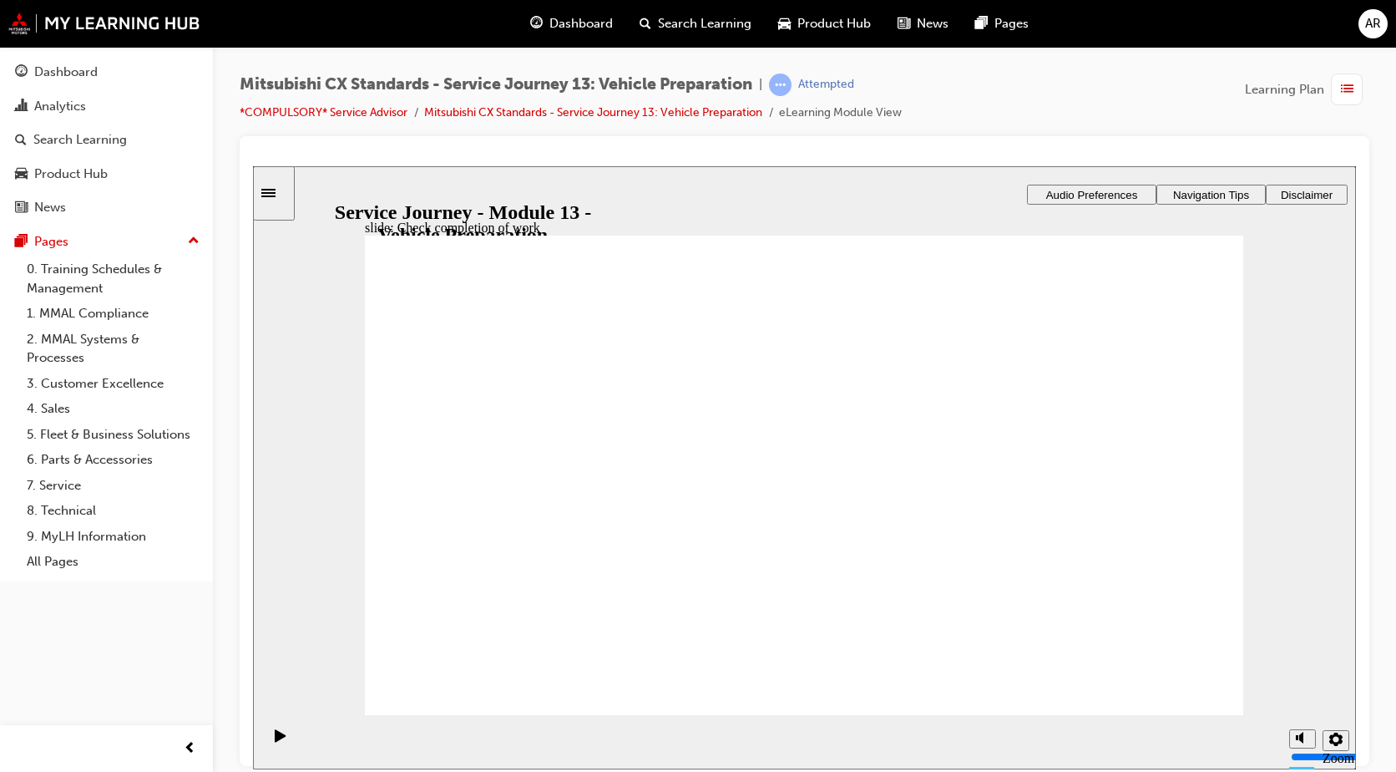
drag, startPoint x: 492, startPoint y: 622, endPoint x: 542, endPoint y: 620, distance: 50.2
checkbox input "true"
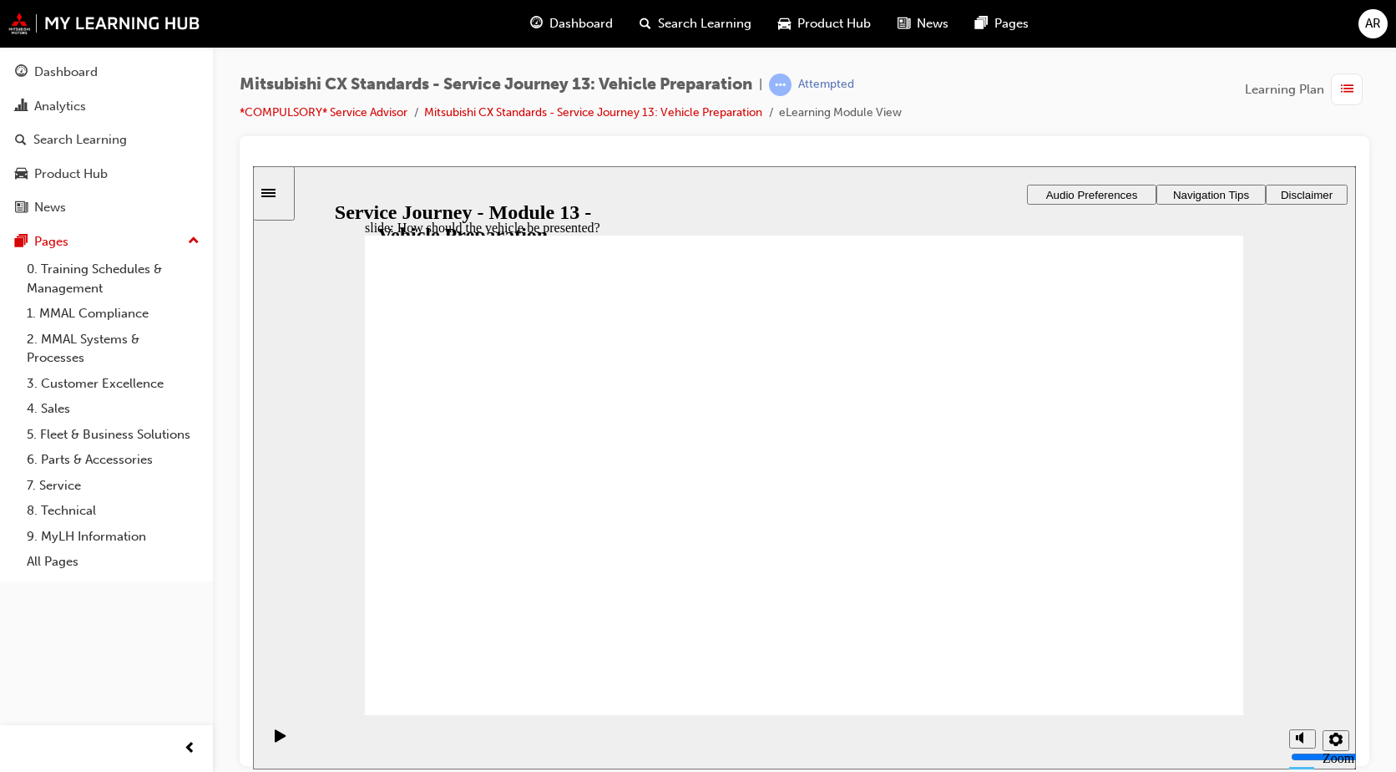
checkbox input "true"
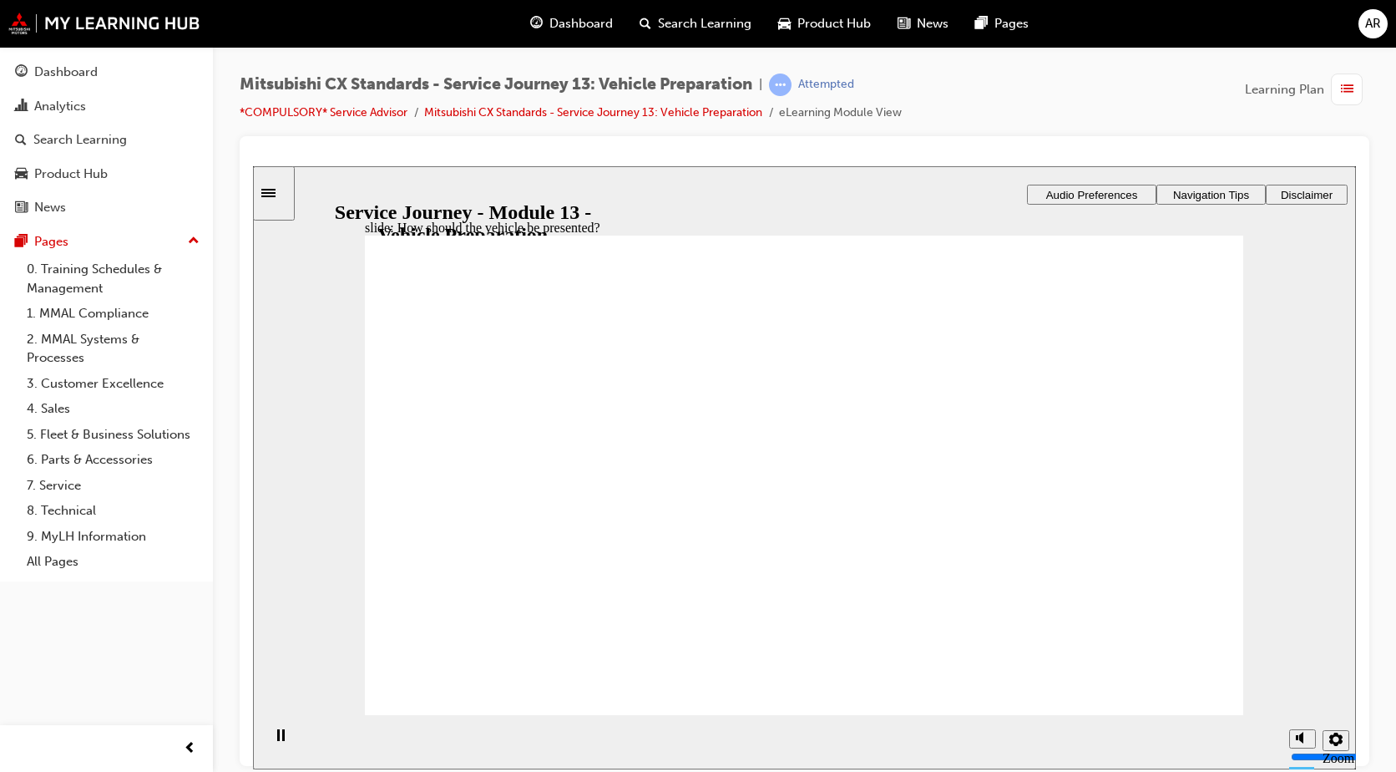
drag, startPoint x: 640, startPoint y: 513, endPoint x: 859, endPoint y: 466, distance: 223.7
drag, startPoint x: 645, startPoint y: 503, endPoint x: 1213, endPoint y: 438, distance: 571.5
drag, startPoint x: 647, startPoint y: 524, endPoint x: 903, endPoint y: 514, distance: 255.7
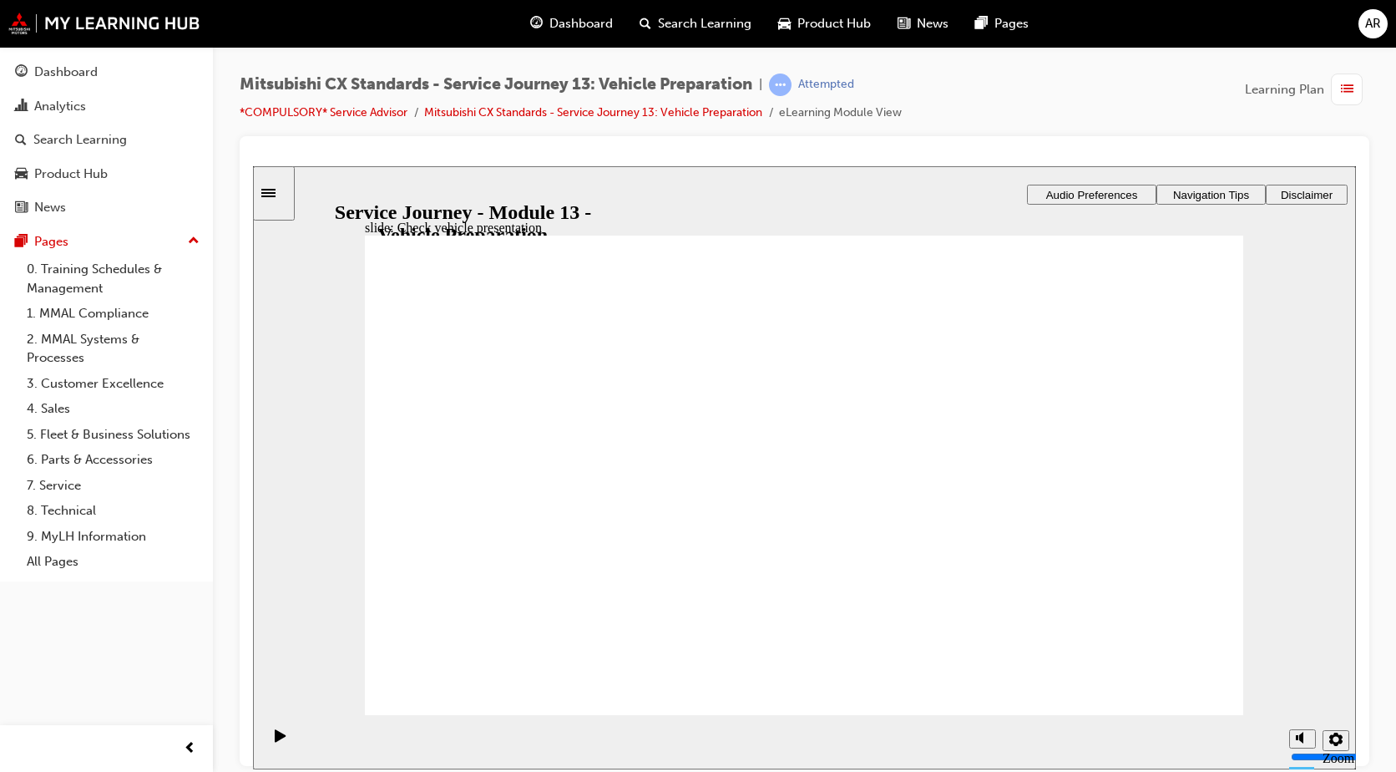
drag, startPoint x: 621, startPoint y: 547, endPoint x: 850, endPoint y: 550, distance: 228.8
drag, startPoint x: 603, startPoint y: 537, endPoint x: 1122, endPoint y: 449, distance: 526.7
drag, startPoint x: 543, startPoint y: 544, endPoint x: 847, endPoint y: 463, distance: 314.3
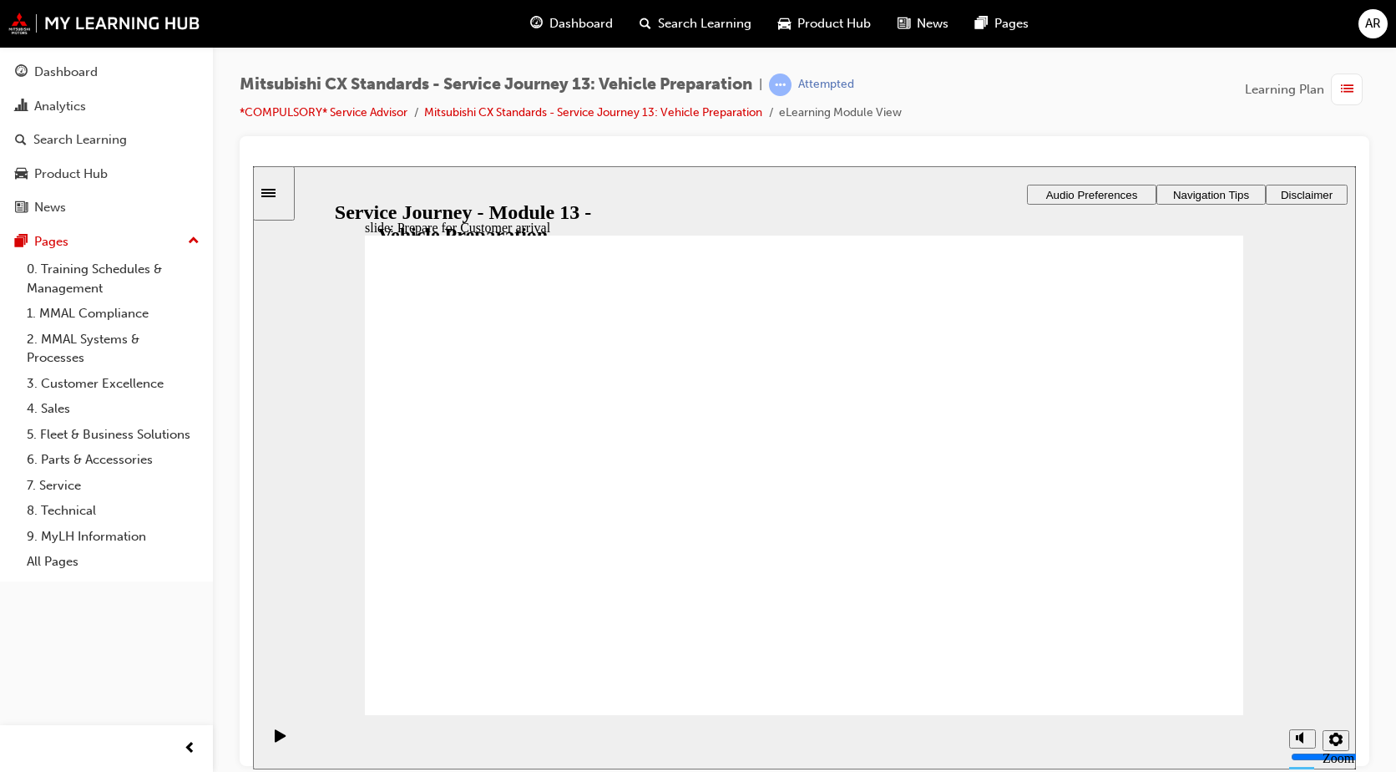
drag, startPoint x: 644, startPoint y: 539, endPoint x: 868, endPoint y: 497, distance: 227.8
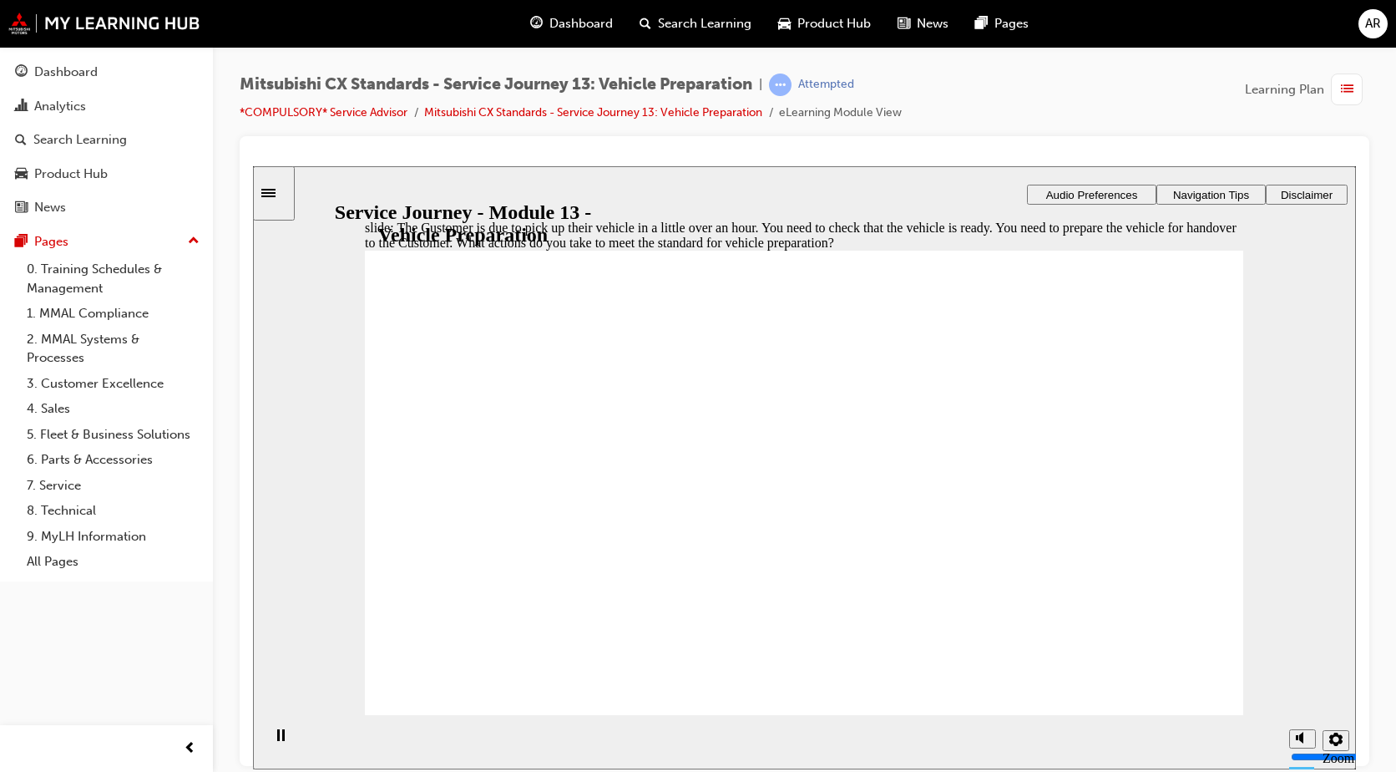
checkbox input "true"
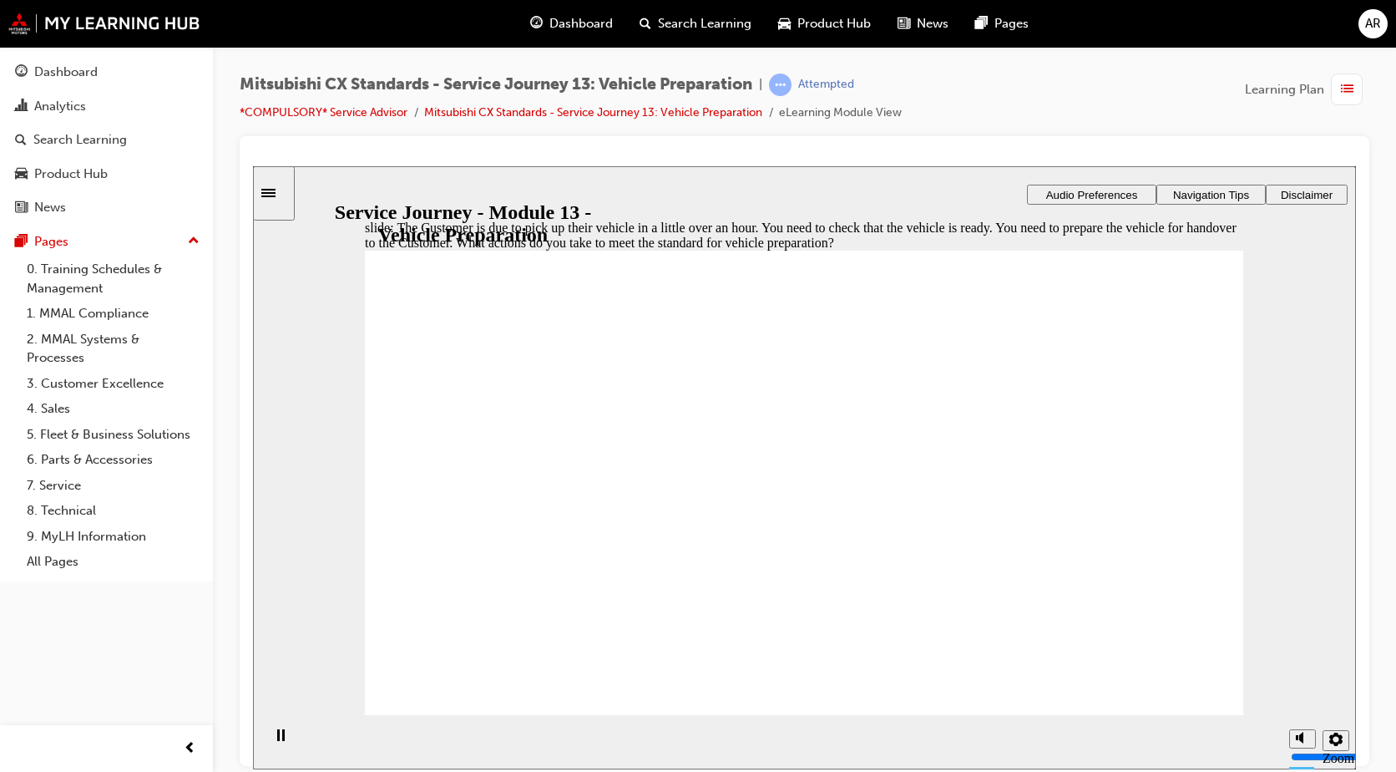
checkbox input "true"
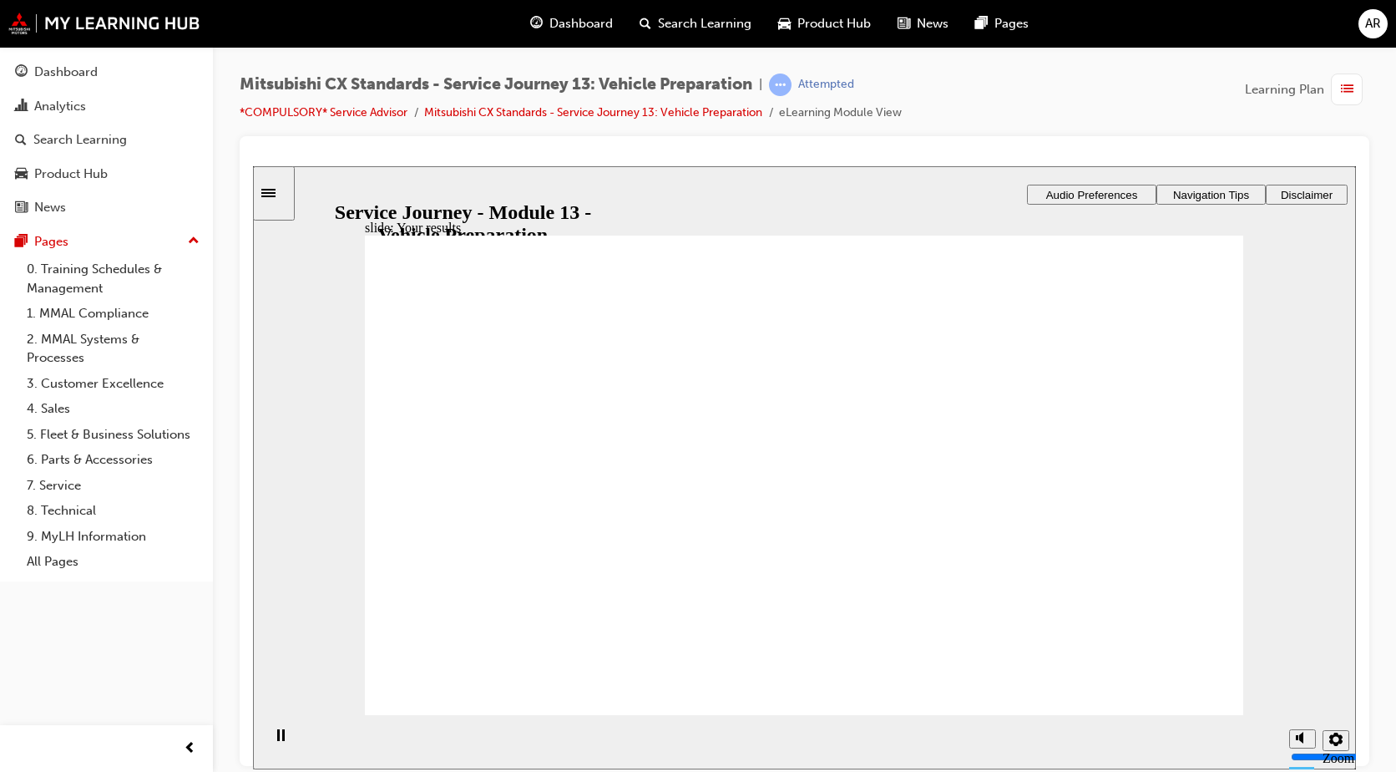
checkbox input "true"
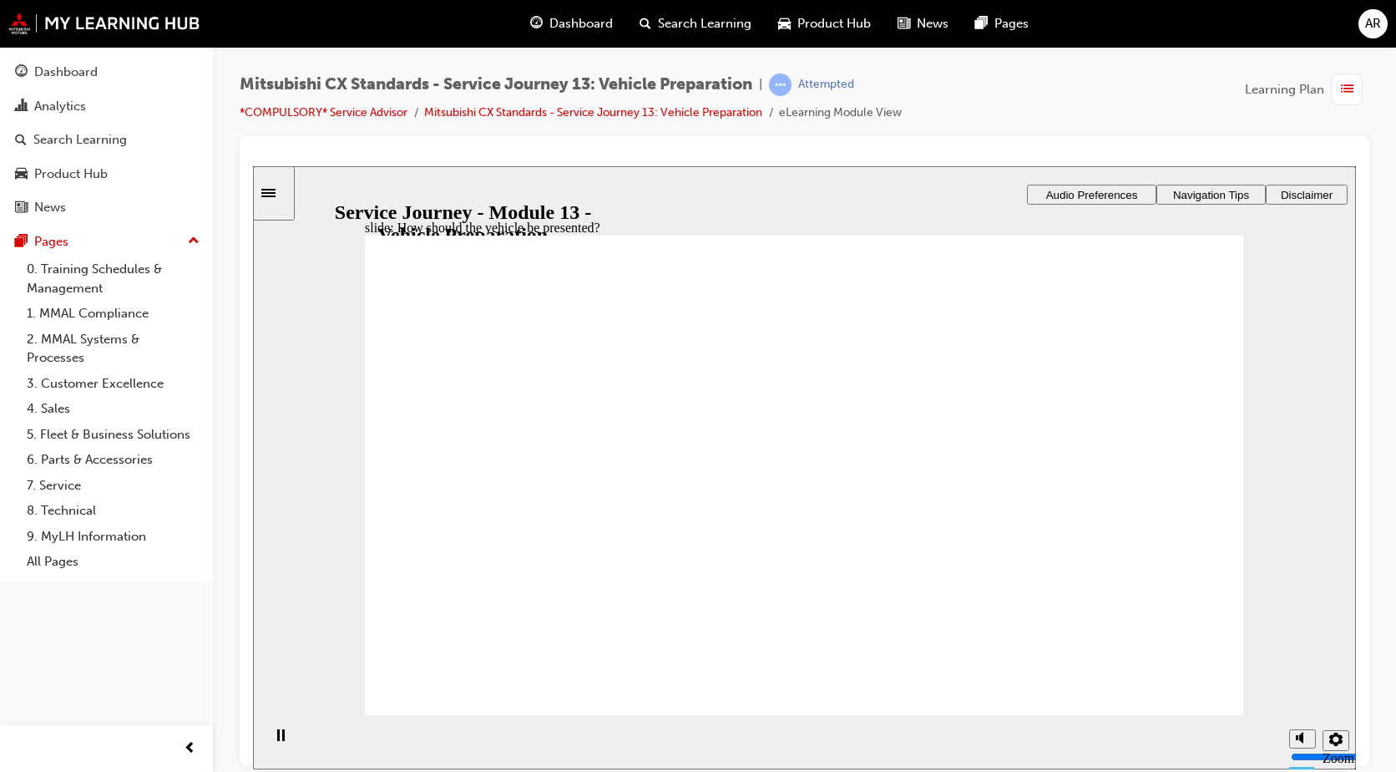
drag, startPoint x: 541, startPoint y: 524, endPoint x: 747, endPoint y: 342, distance: 274.5
drag, startPoint x: 655, startPoint y: 534, endPoint x: 820, endPoint y: 488, distance: 170.8
drag, startPoint x: 652, startPoint y: 528, endPoint x: 1110, endPoint y: 470, distance: 462.0
drag, startPoint x: 625, startPoint y: 529, endPoint x: 1119, endPoint y: 505, distance: 494.0
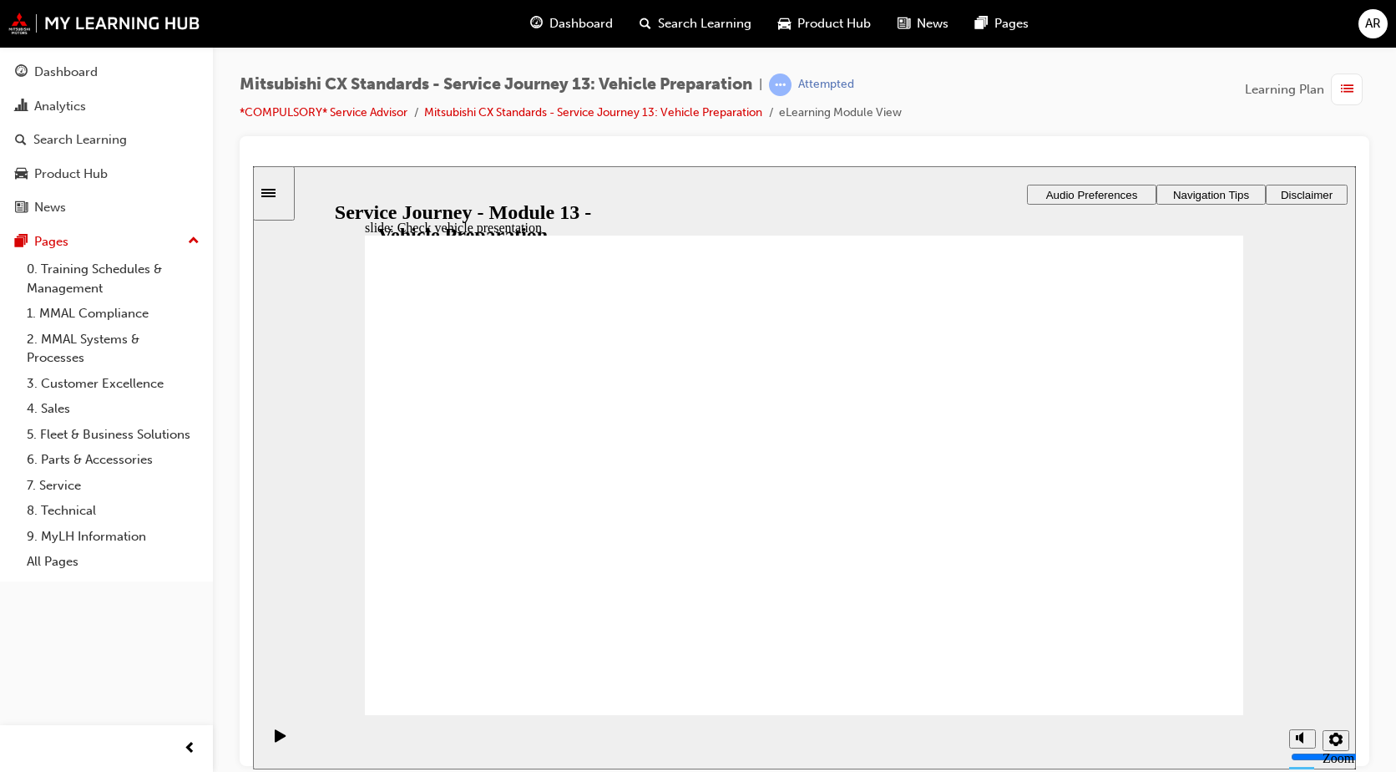
drag, startPoint x: 607, startPoint y: 528, endPoint x: 810, endPoint y: 516, distance: 203.2
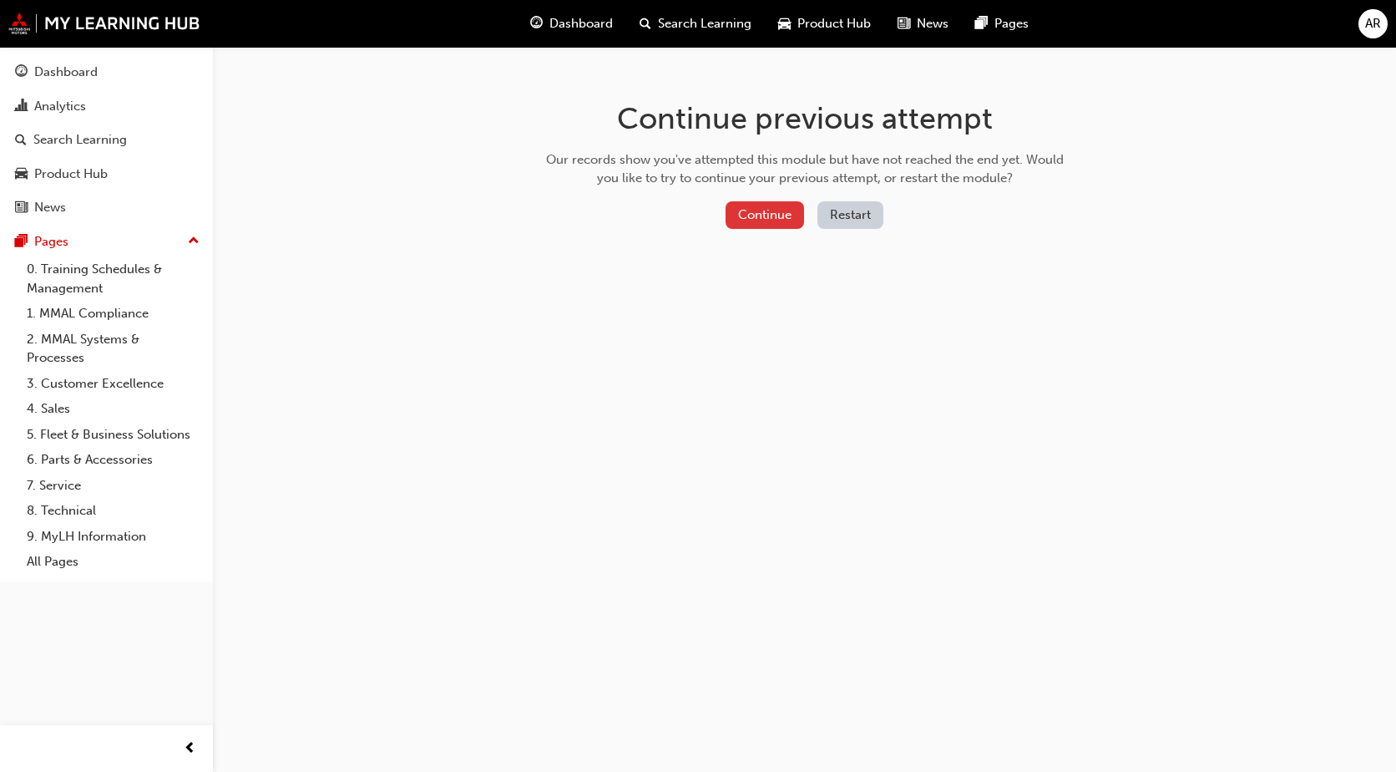
click at [766, 205] on button "Continue" at bounding box center [765, 215] width 78 height 28
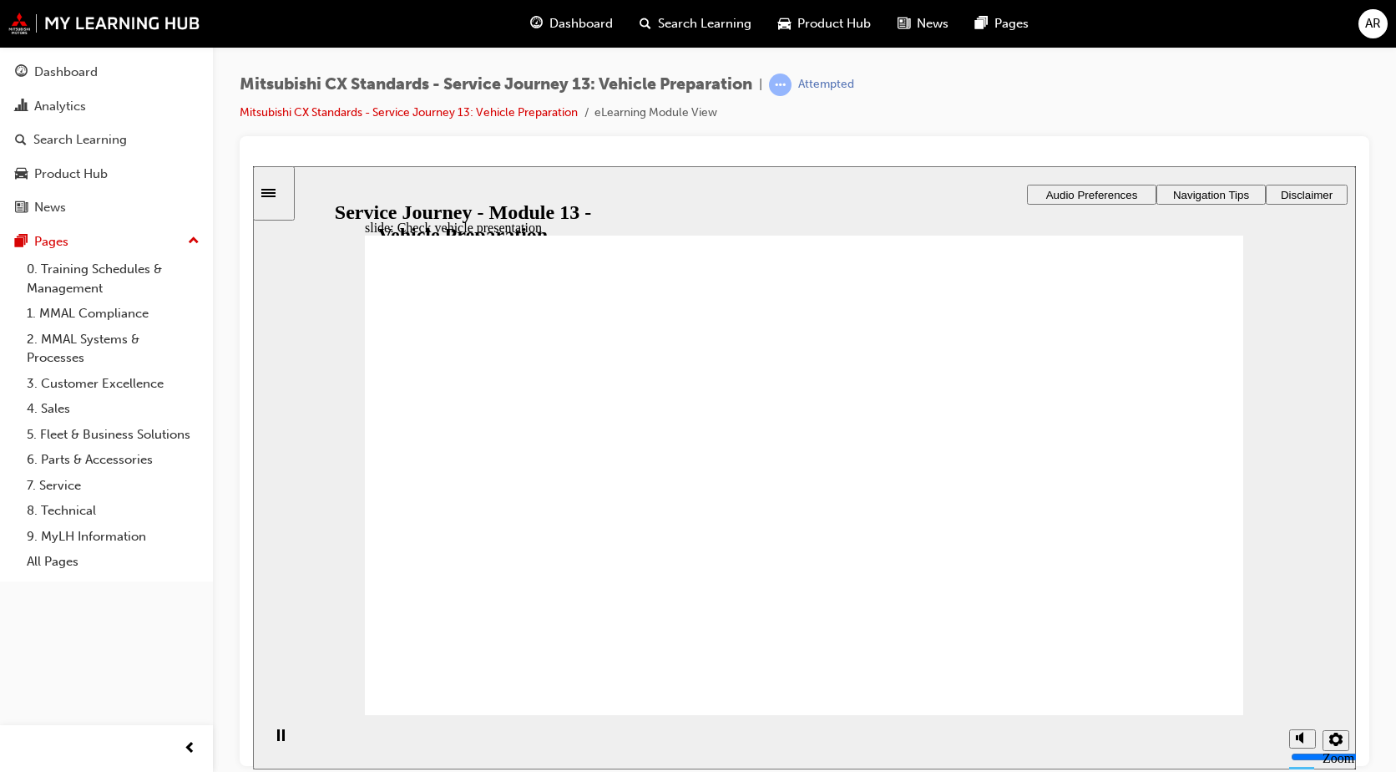
drag, startPoint x: 640, startPoint y: 538, endPoint x: 751, endPoint y: 428, distance: 155.9
drag, startPoint x: 603, startPoint y: 543, endPoint x: 1163, endPoint y: 406, distance: 576.8
drag, startPoint x: 641, startPoint y: 542, endPoint x: 1165, endPoint y: 464, distance: 529.2
drag, startPoint x: 618, startPoint y: 518, endPoint x: 776, endPoint y: 450, distance: 171.7
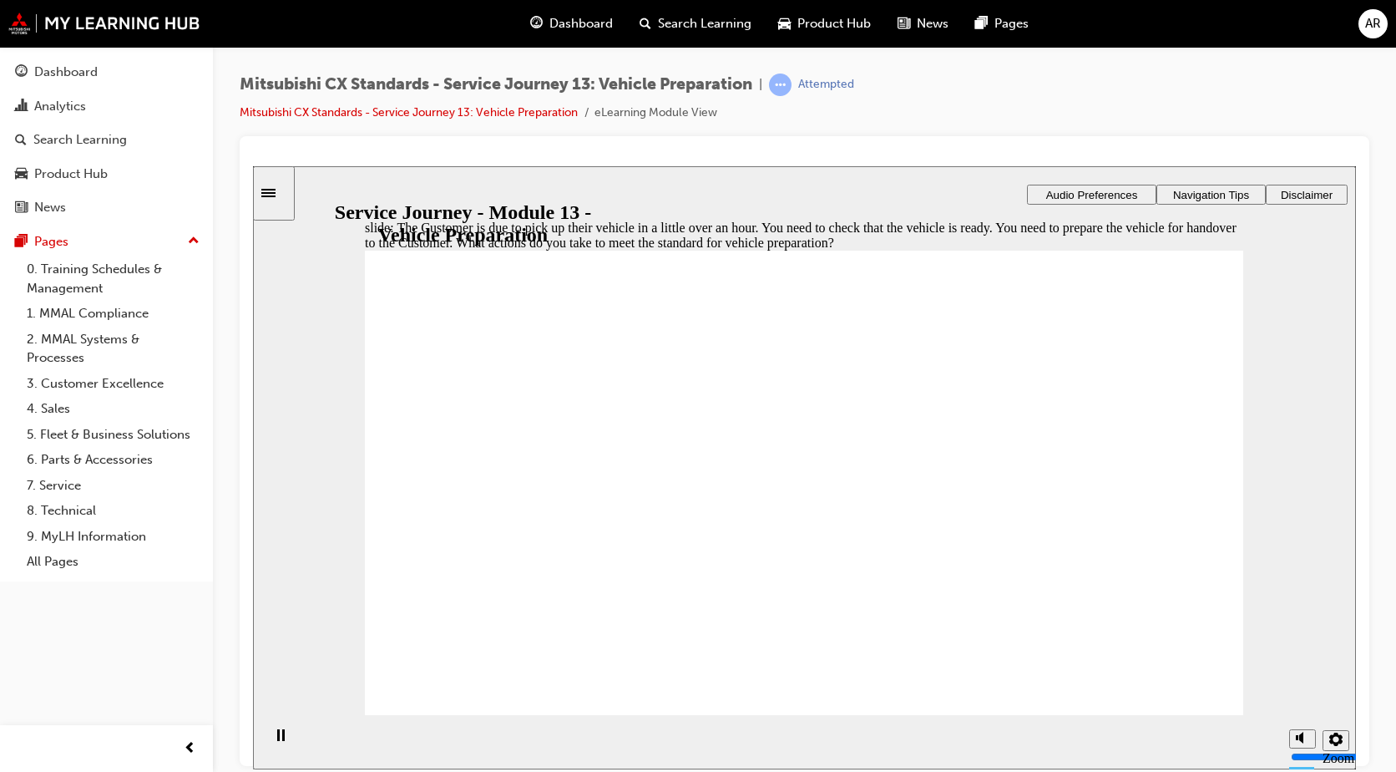
checkbox input "true"
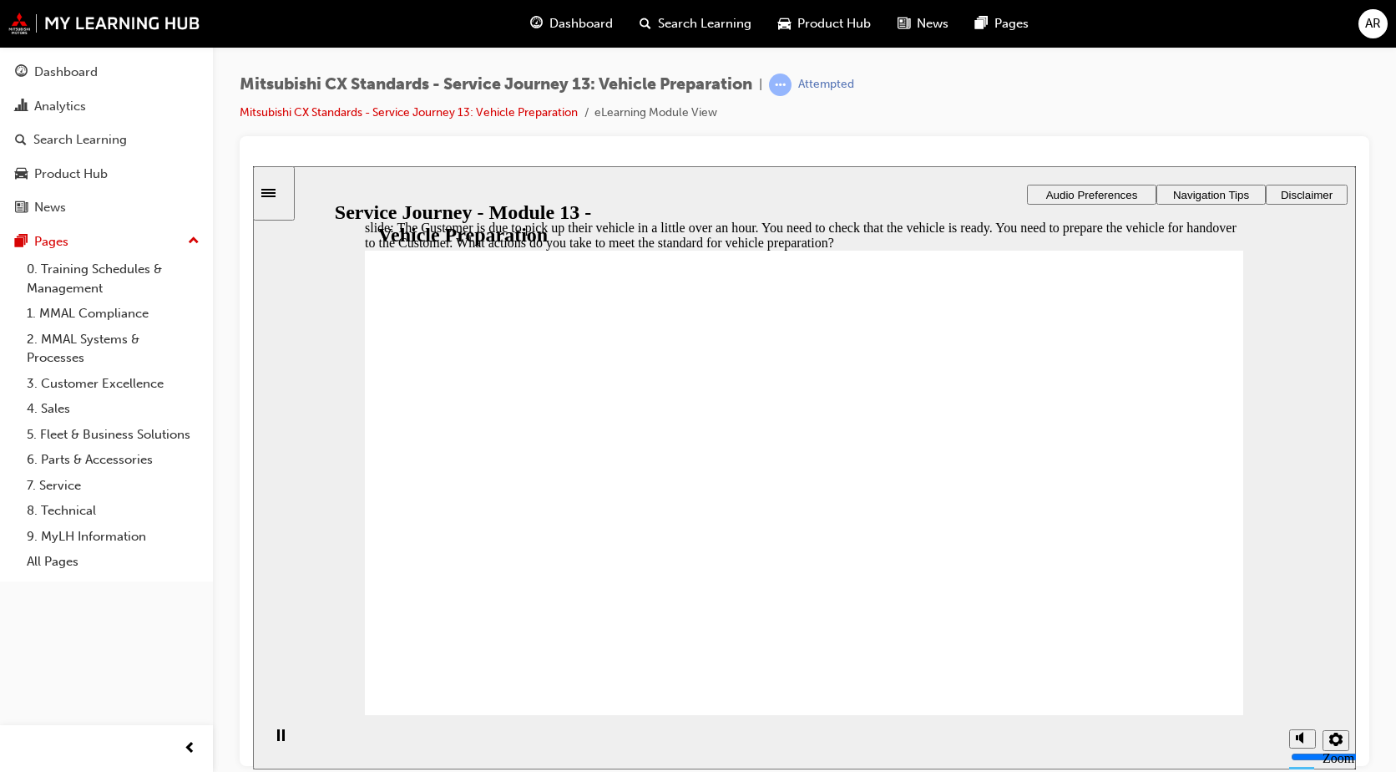
drag, startPoint x: 926, startPoint y: 559, endPoint x: 925, endPoint y: 579, distance: 20.1
checkbox input "true"
drag, startPoint x: 928, startPoint y: 594, endPoint x: 847, endPoint y: 673, distance: 113.4
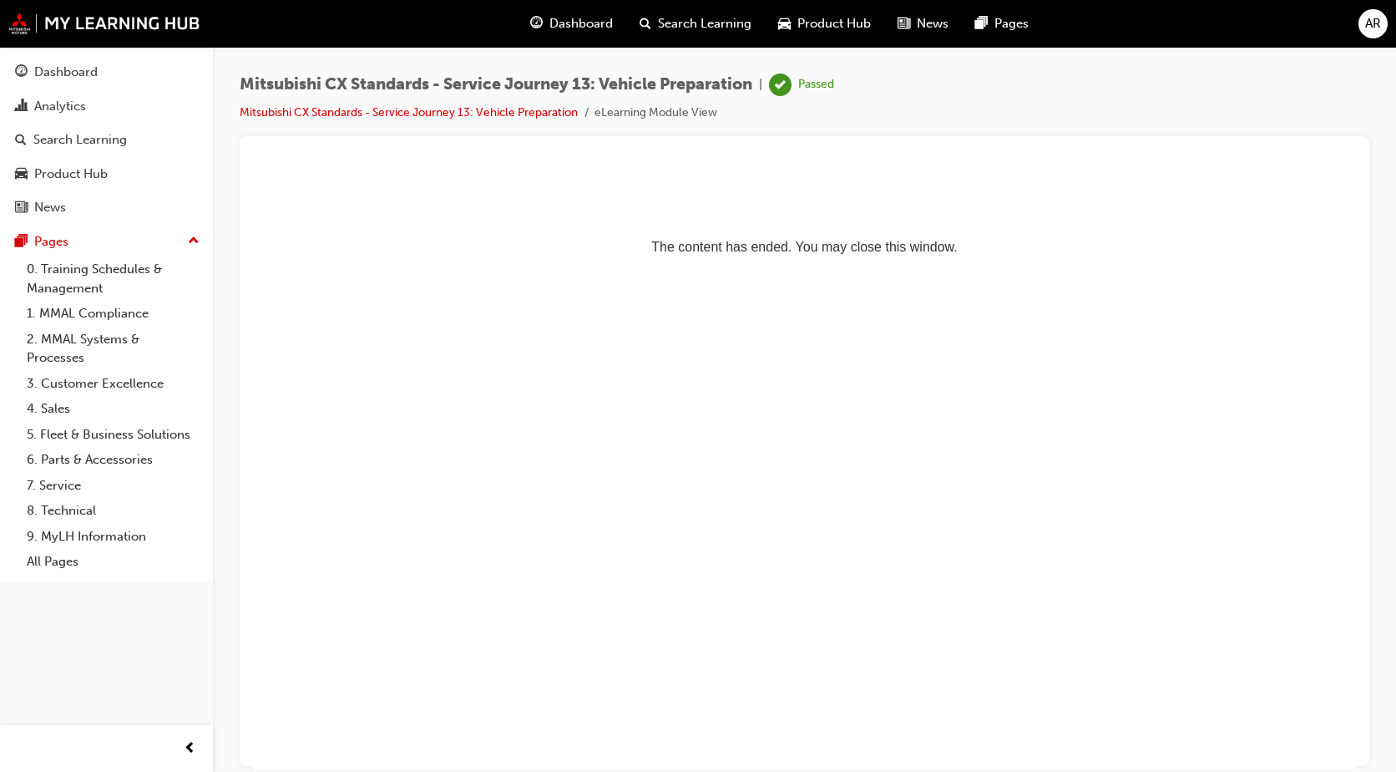
click at [599, 19] on span "Dashboard" at bounding box center [580, 23] width 63 height 19
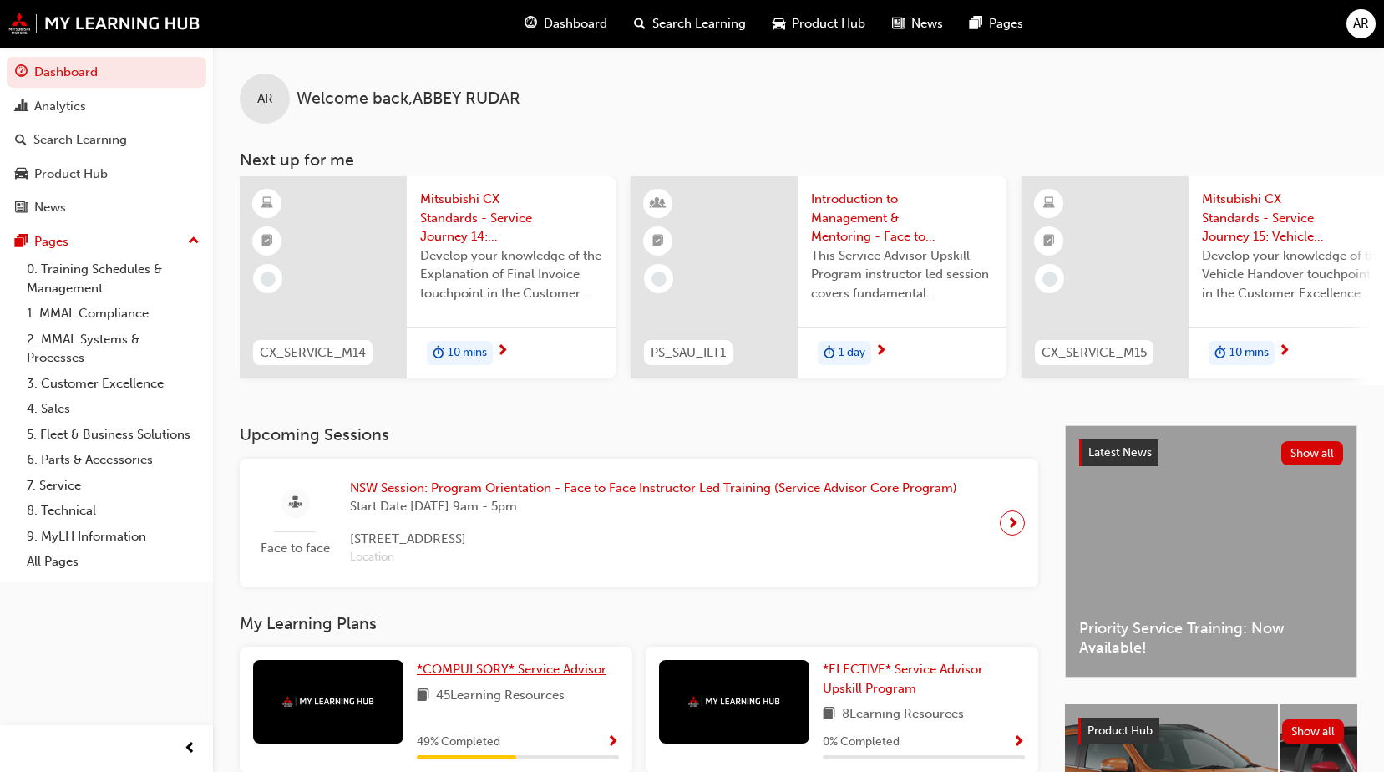
click at [519, 671] on span "*COMPULSORY* Service Advisor" at bounding box center [512, 668] width 190 height 15
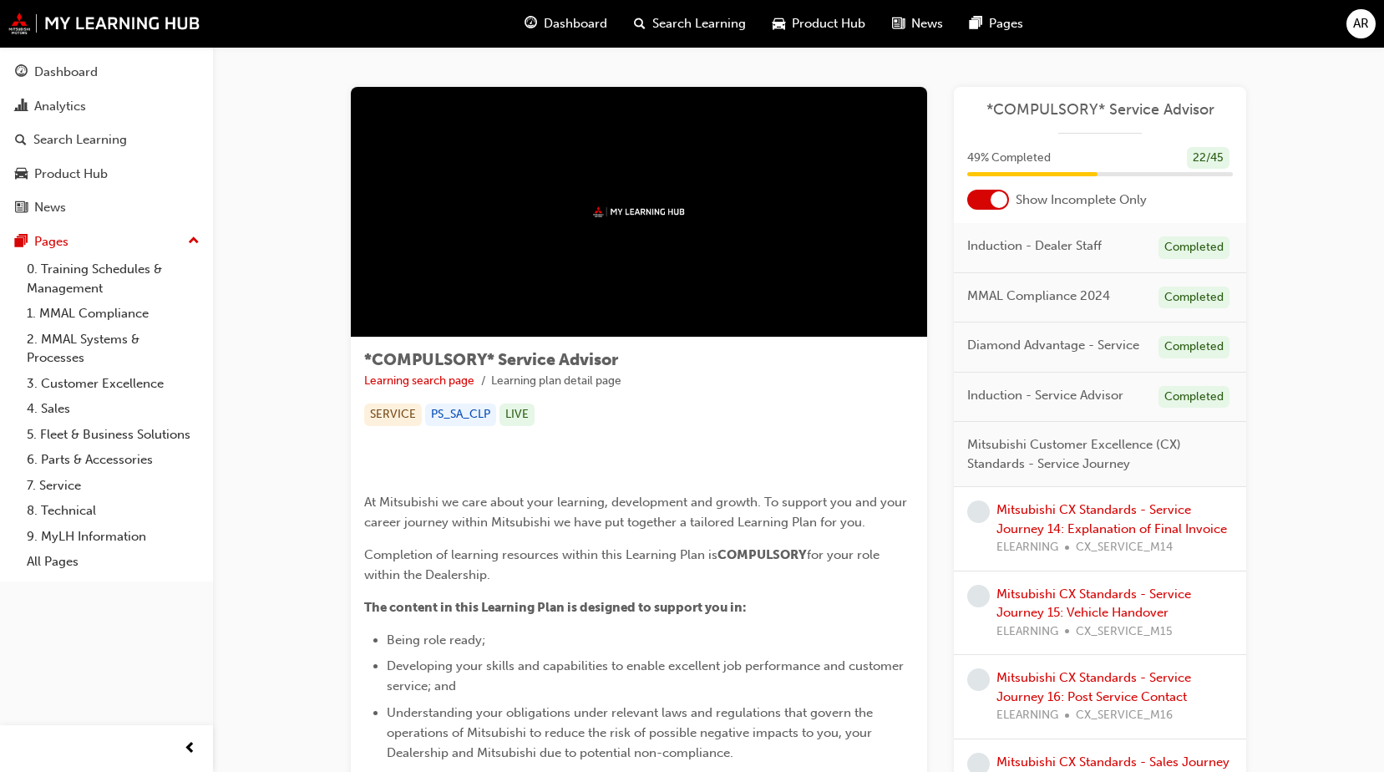
click at [1066, 517] on div "Mitsubishi CX Standards - Service Journey 14: Explanation of Final Invoice ELEA…" at bounding box center [1114, 528] width 236 height 57
click at [1069, 525] on link "Mitsubishi CX Standards - Service Journey 14: Explanation of Final Invoice" at bounding box center [1111, 519] width 230 height 34
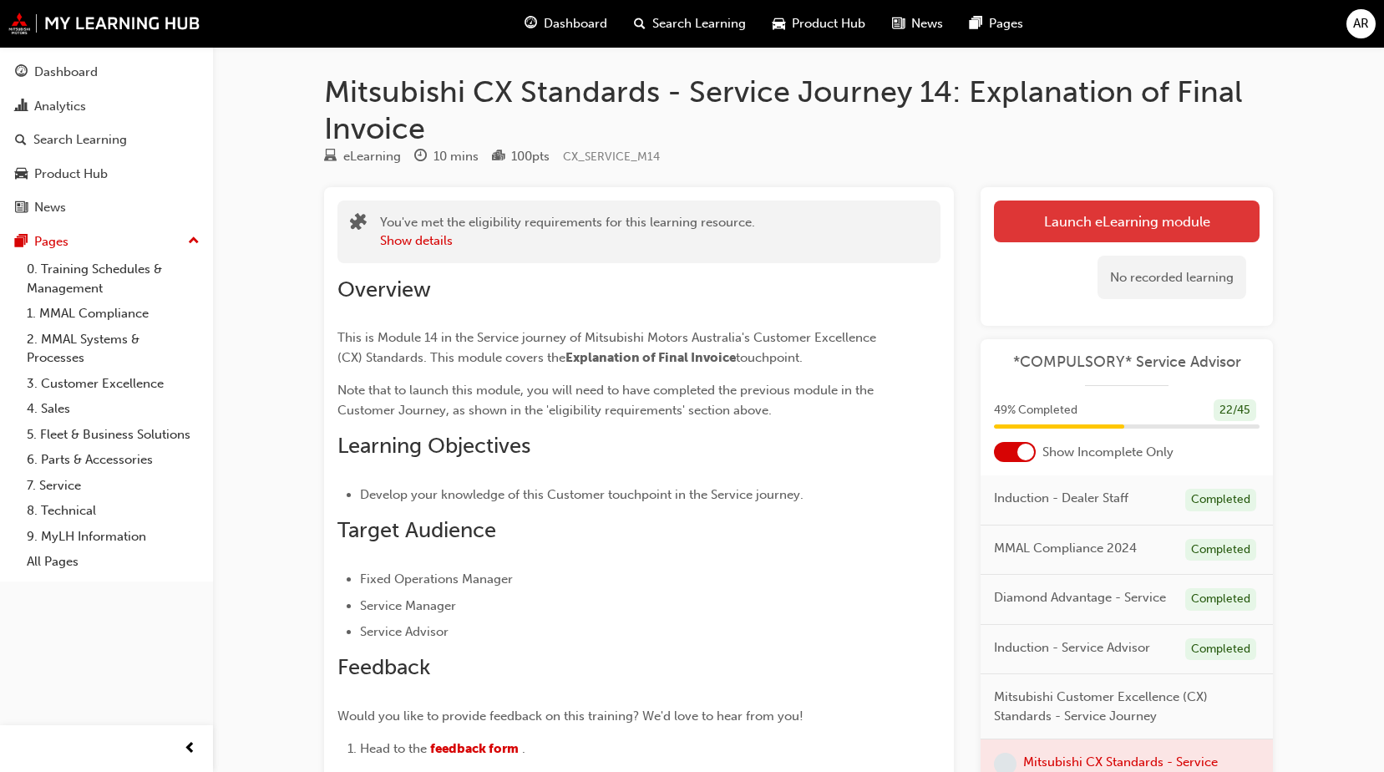
click at [1088, 234] on link "Launch eLearning module" at bounding box center [1127, 221] width 266 height 42
